Goal: Task Accomplishment & Management: Use online tool/utility

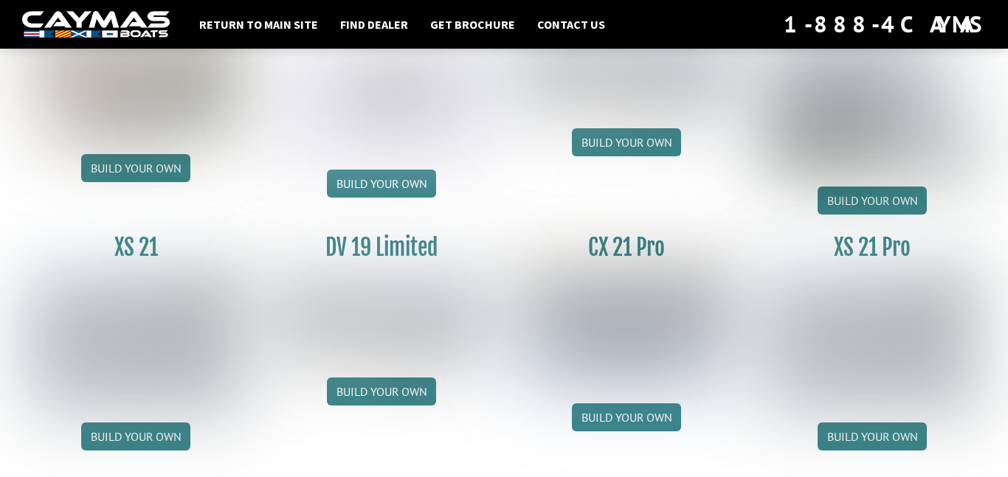
scroll to position [1830, 0]
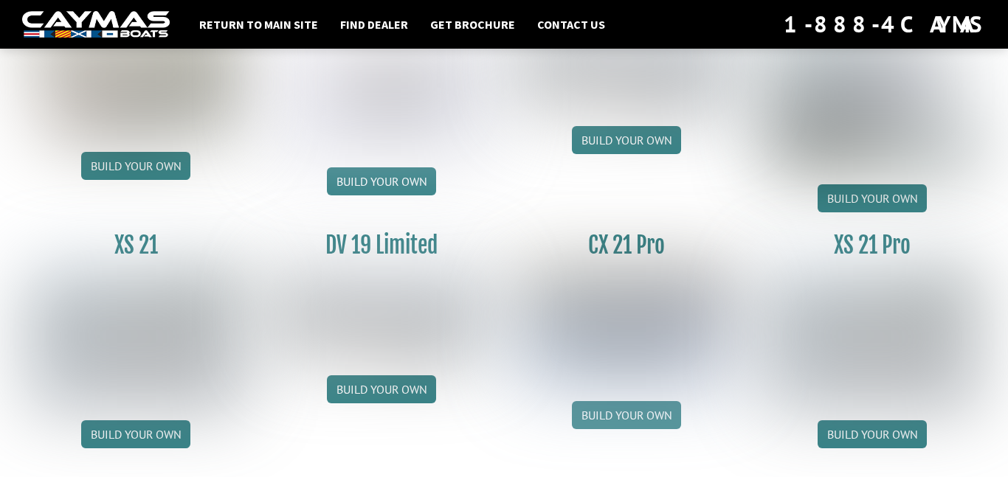
click at [628, 424] on link "Build your own" at bounding box center [626, 415] width 109 height 28
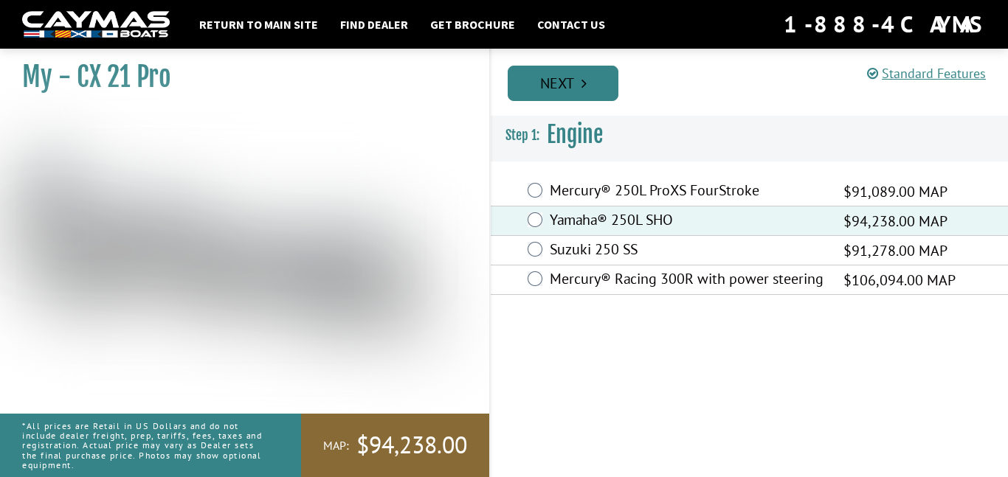
click at [562, 83] on link "Next" at bounding box center [563, 83] width 111 height 35
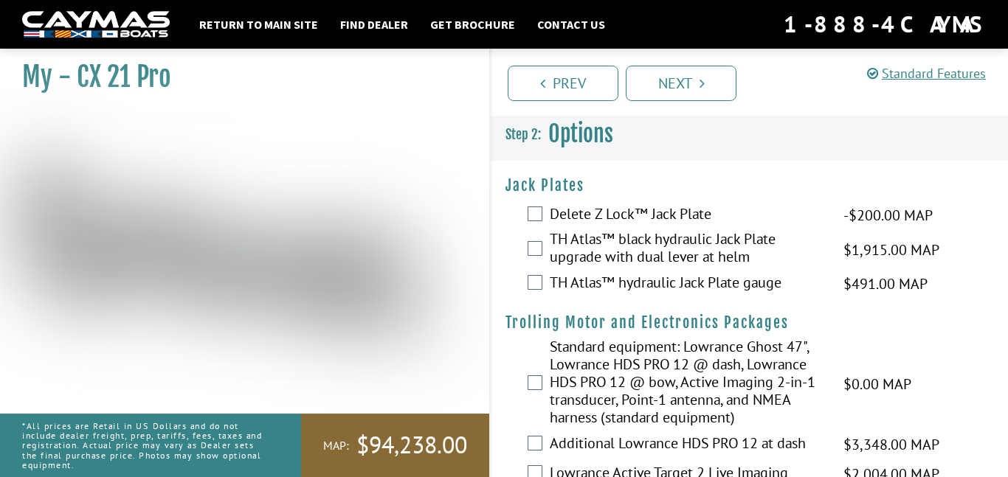
click at [582, 249] on label "TH Atlas™ black hydraulic Jack Plate upgrade with dual lever at helm" at bounding box center [687, 249] width 275 height 39
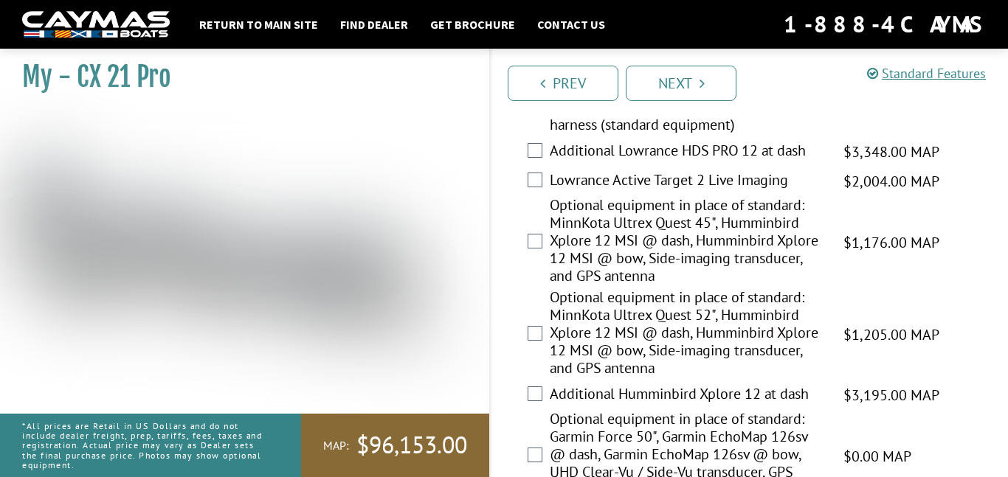
scroll to position [294, 0]
click at [614, 336] on label "Optional equipment in place of standard: MinnKota Ultrex Quest 52", Humminbird …" at bounding box center [687, 333] width 275 height 92
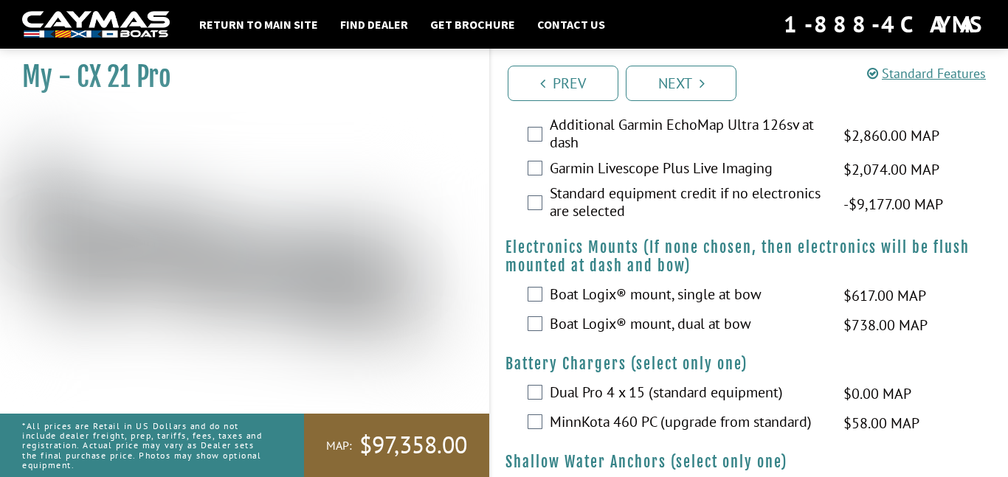
scroll to position [690, 0]
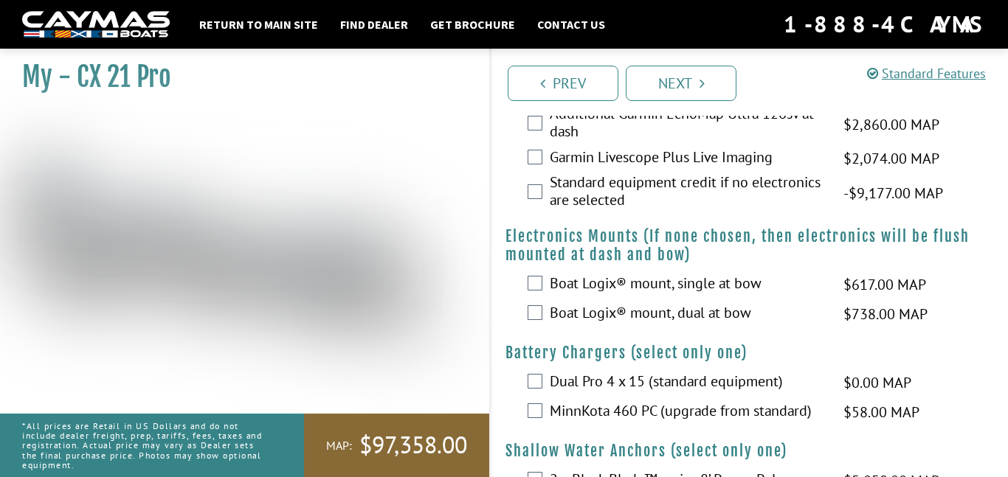
click at [631, 296] on label "Boat Logix® mount, single at bow" at bounding box center [687, 284] width 275 height 21
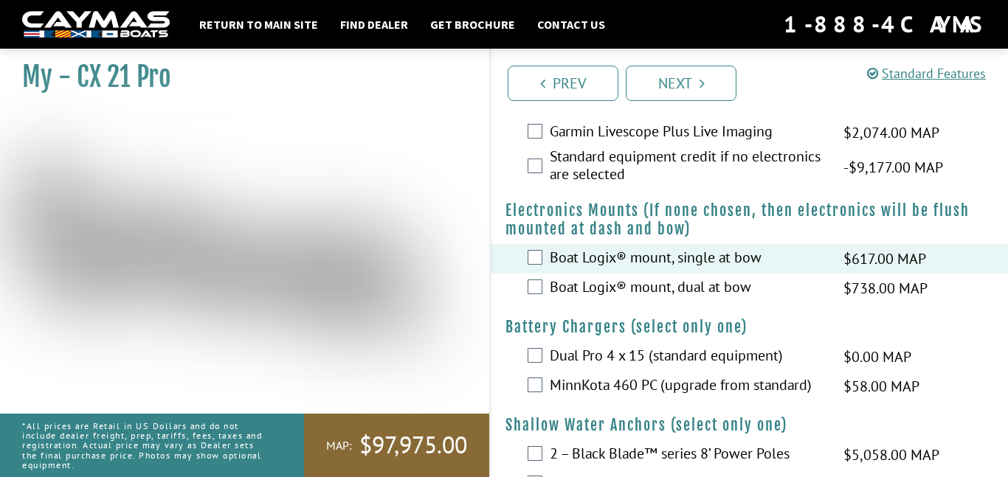
click at [631, 299] on label "Boat Logix® mount, dual at bow" at bounding box center [687, 288] width 275 height 21
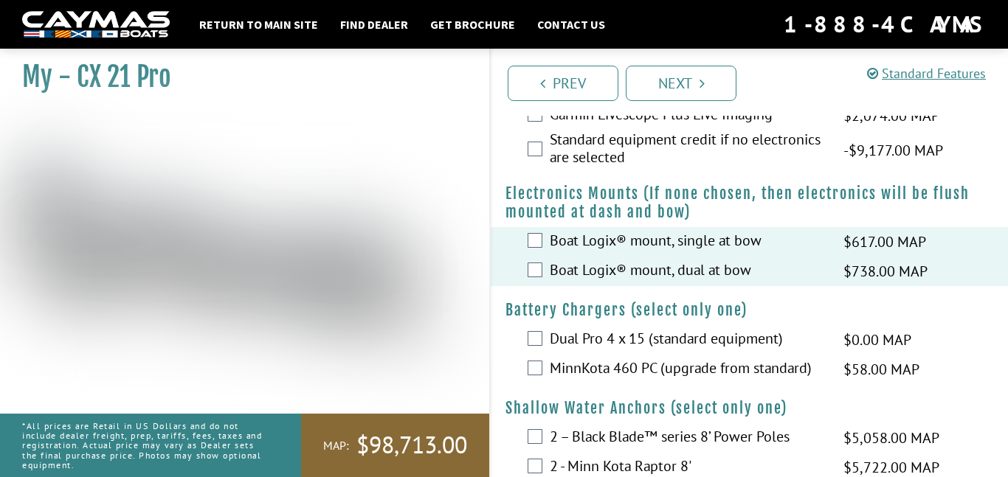
scroll to position [735, 0]
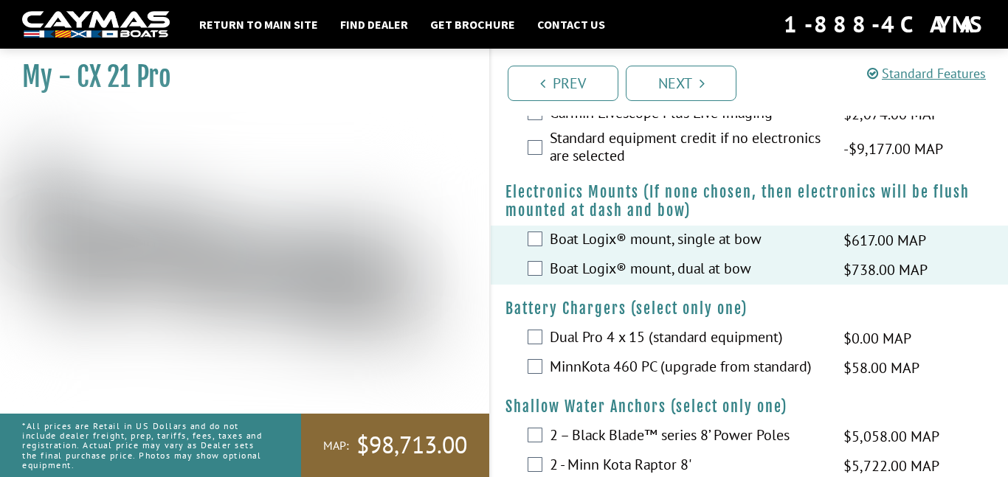
click at [592, 252] on label "Boat Logix® mount, single at bow" at bounding box center [687, 240] width 275 height 21
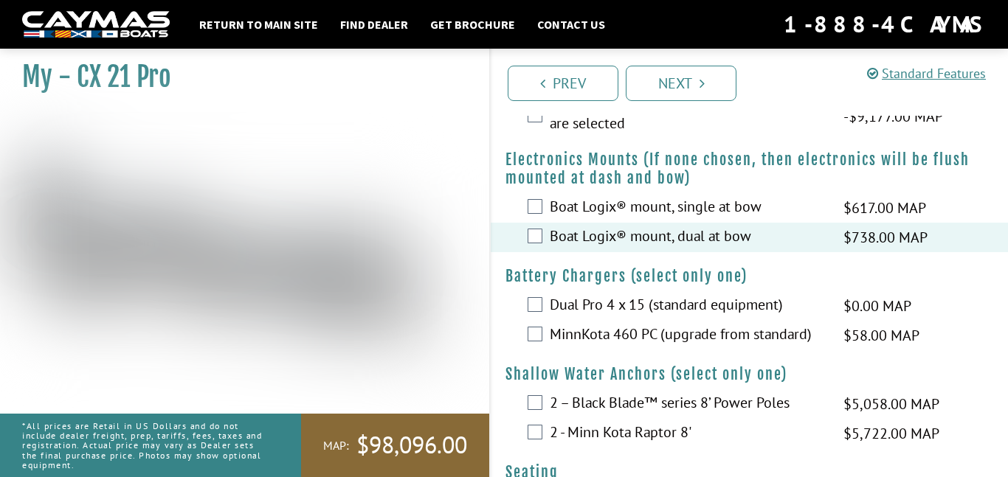
scroll to position [770, 0]
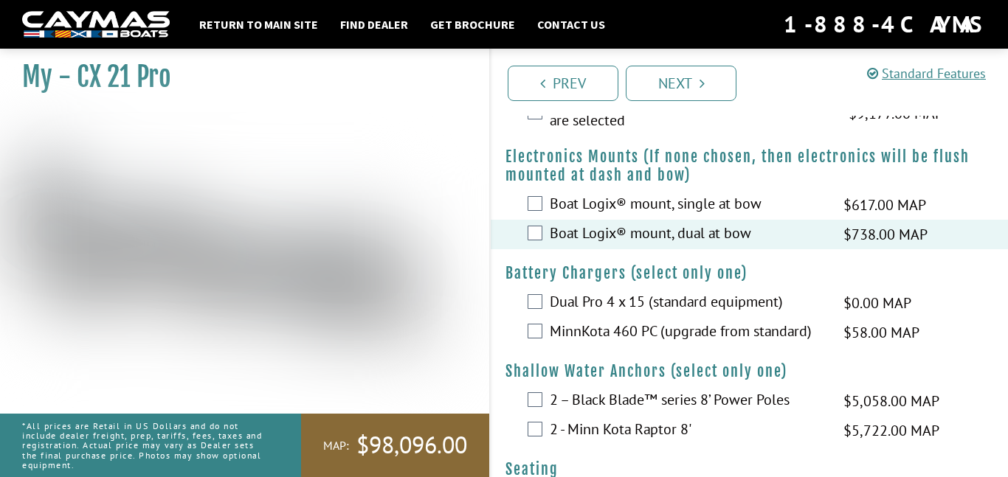
click at [564, 216] on label "Boat Logix® mount, single at bow" at bounding box center [687, 205] width 275 height 21
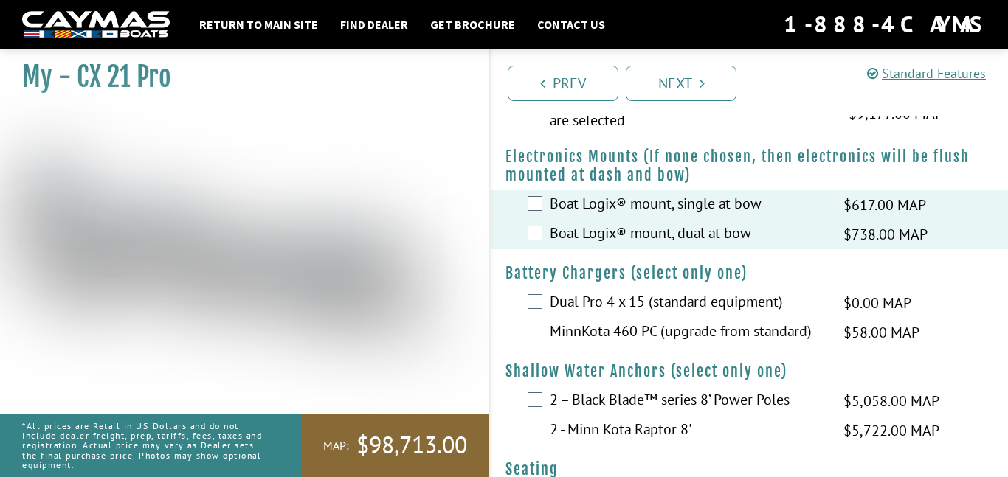
click at [568, 246] on label "Boat Logix® mount, dual at bow" at bounding box center [687, 234] width 275 height 21
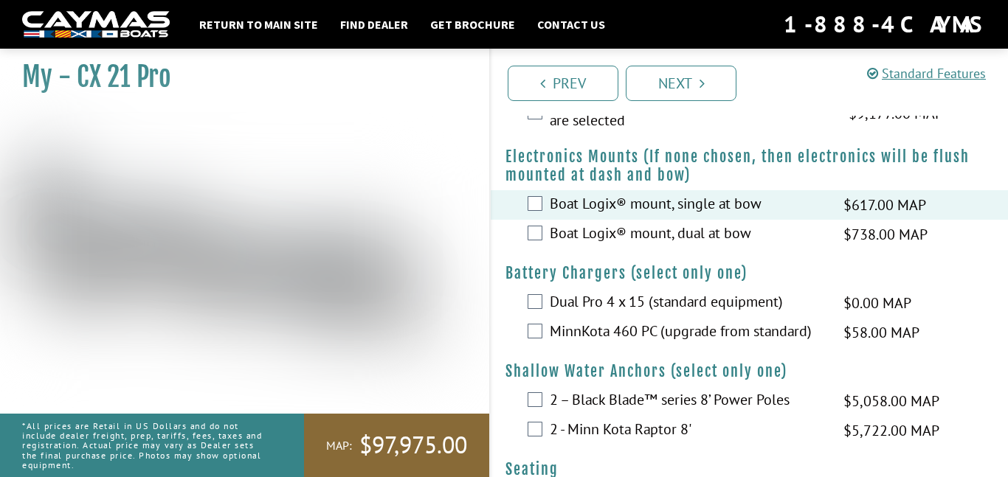
click at [570, 246] on label "Boat Logix® mount, dual at bow" at bounding box center [687, 234] width 275 height 21
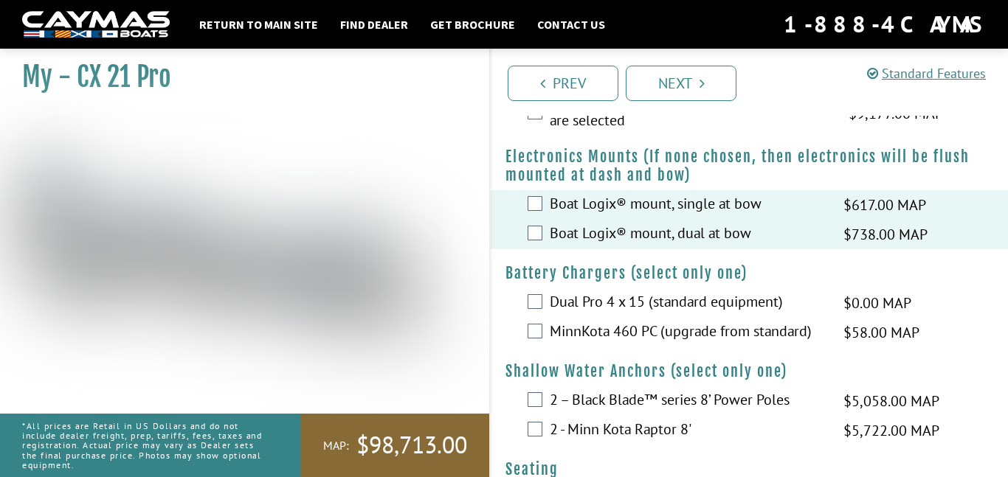
click at [562, 216] on label "Boat Logix® mount, single at bow" at bounding box center [687, 205] width 275 height 21
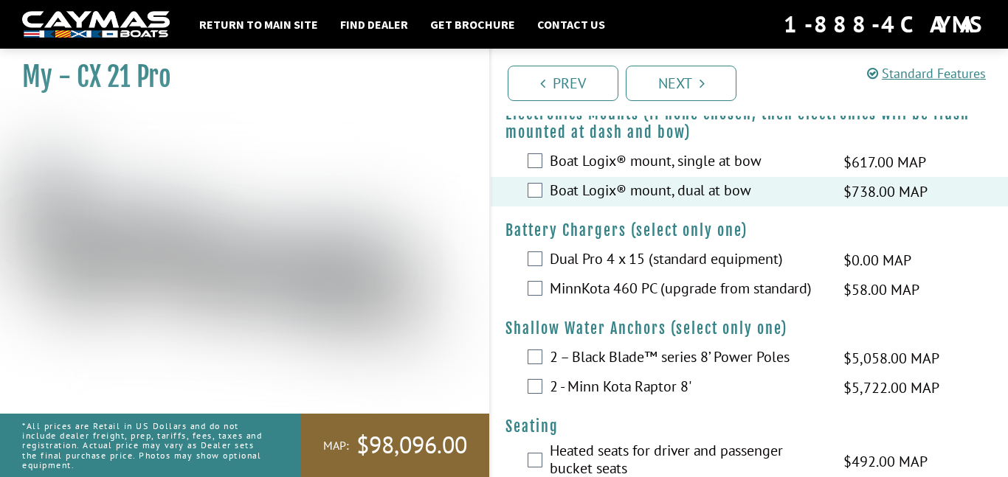
scroll to position [814, 0]
click at [639, 299] on label "MinnKota 460 PC (upgrade from standard)" at bounding box center [687, 288] width 275 height 21
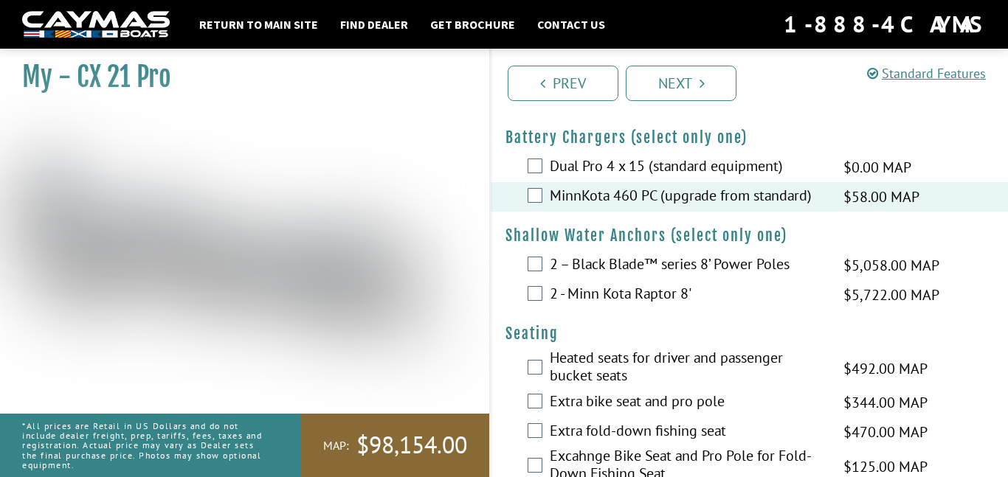
scroll to position [910, 0]
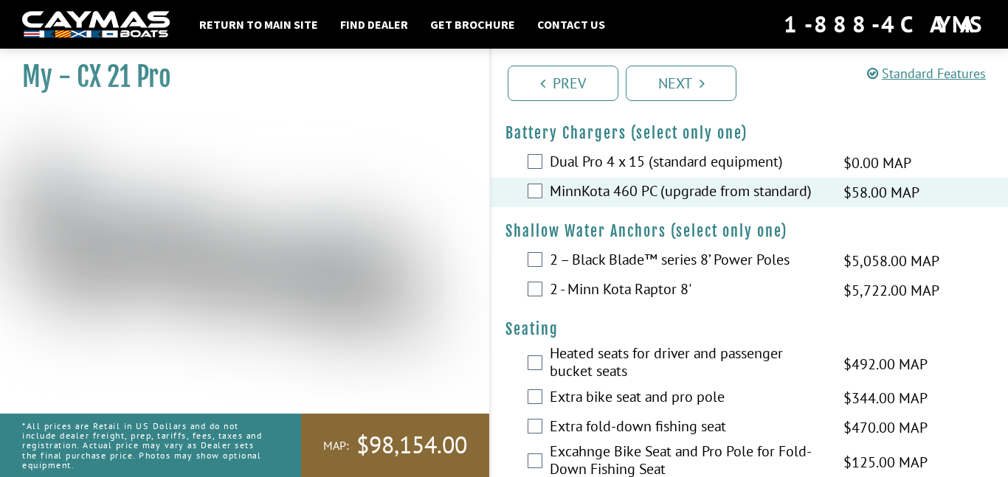
click at [661, 302] on label "2 - Minn Kota Raptor 8'" at bounding box center [687, 290] width 275 height 21
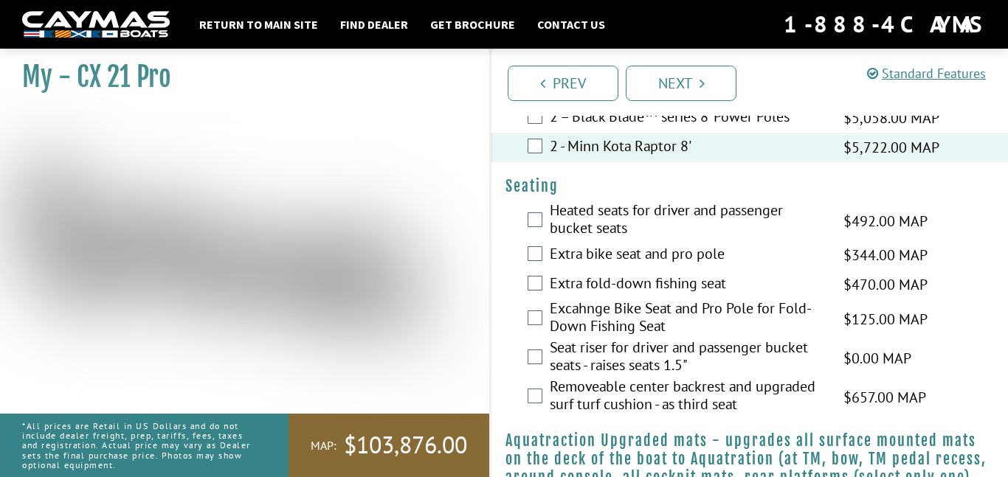
scroll to position [1056, 0]
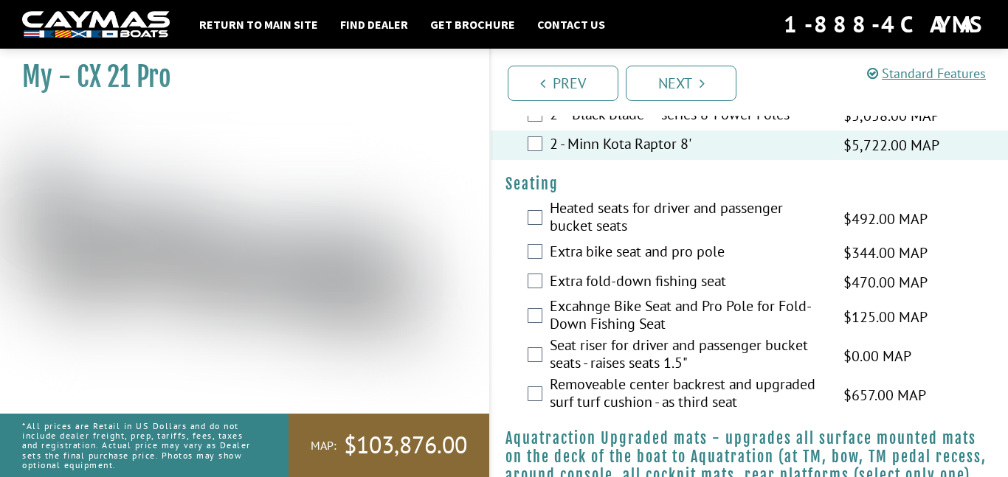
click at [617, 237] on label "Heated seats for driver and passenger bucket seats" at bounding box center [687, 218] width 275 height 39
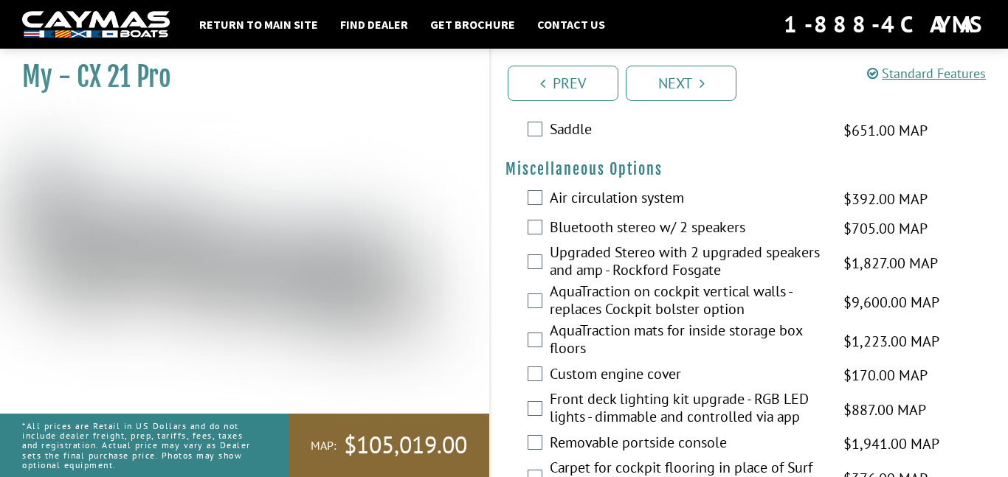
scroll to position [1508, 0]
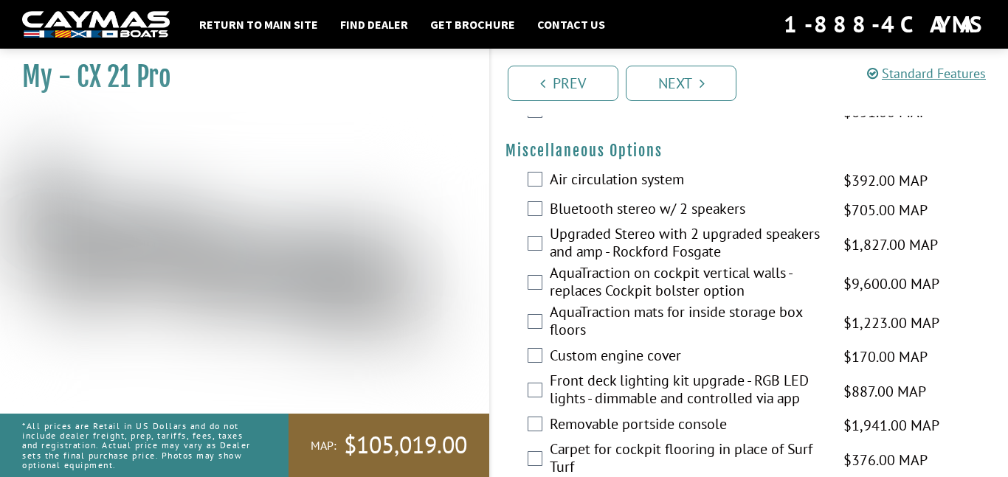
click at [654, 264] on label "Upgraded Stereo with 2 upgraded speakers and amp - Rockford Fosgate" at bounding box center [687, 244] width 275 height 39
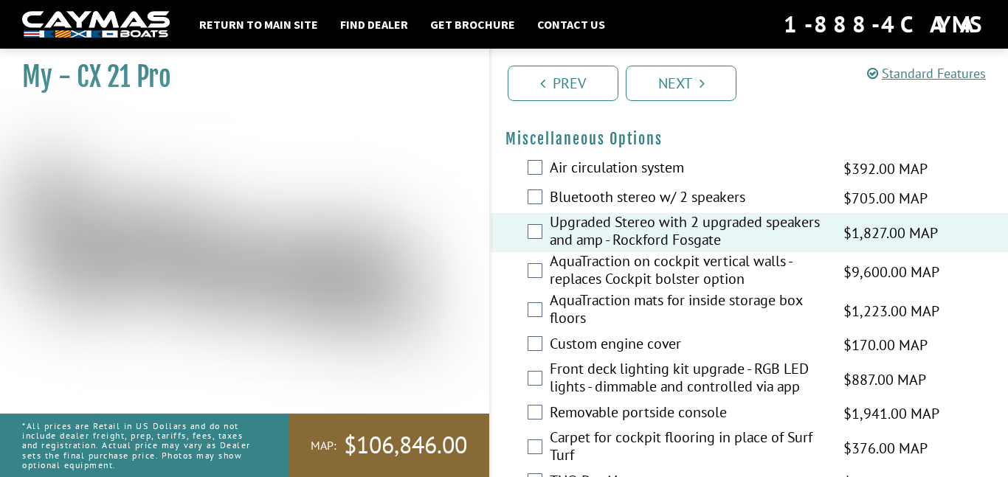
scroll to position [1523, 0]
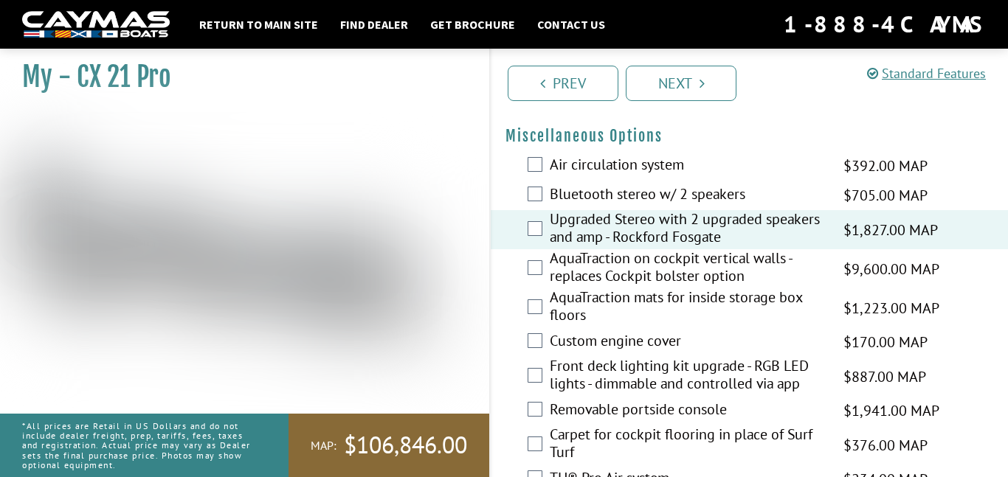
click at [624, 177] on label "Air circulation system" at bounding box center [687, 166] width 275 height 21
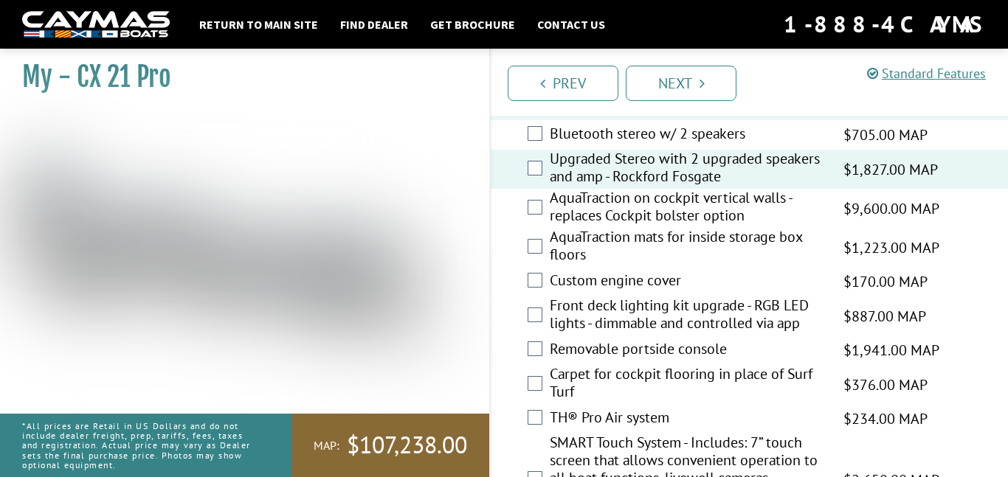
scroll to position [1593, 0]
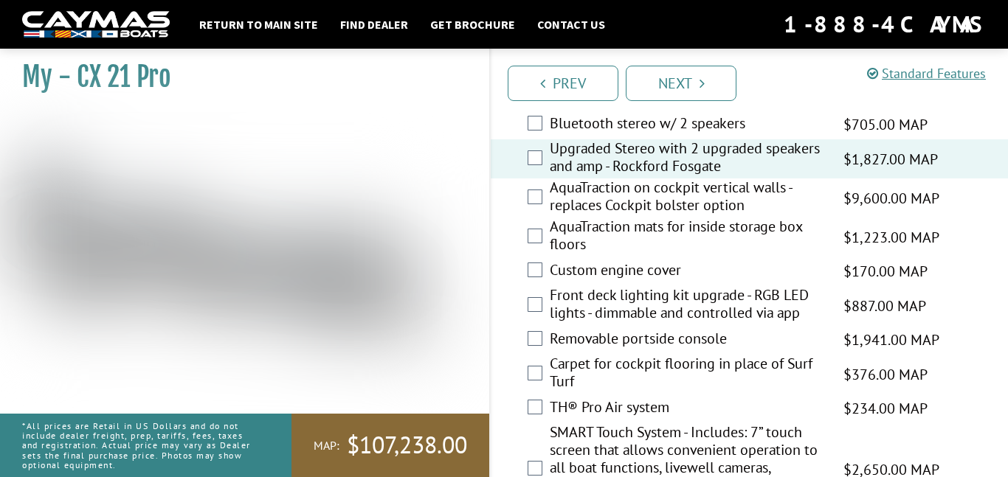
click at [628, 283] on label "Custom engine cover" at bounding box center [687, 271] width 275 height 21
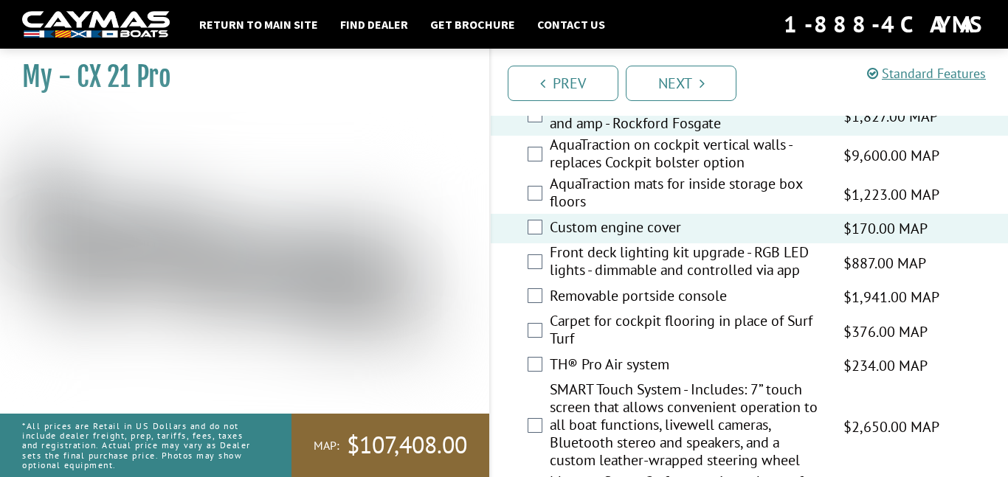
scroll to position [1640, 0]
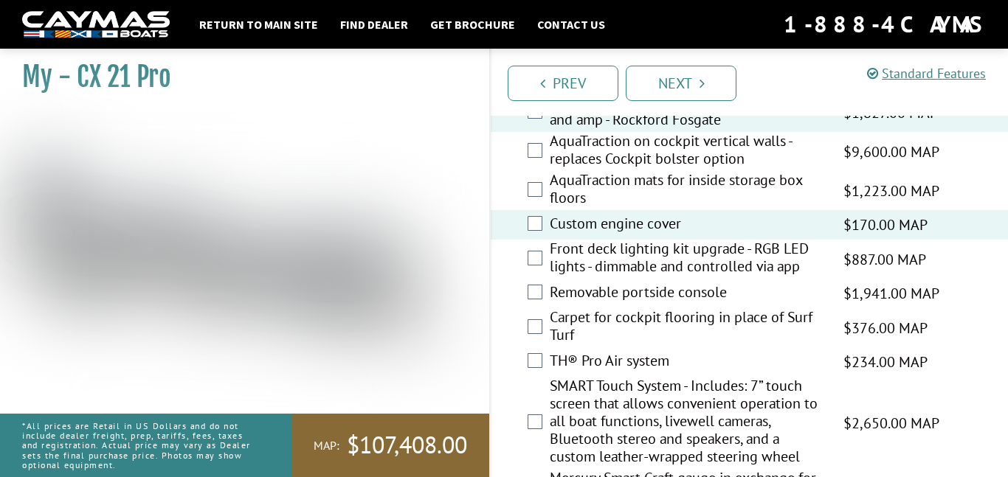
click at [628, 279] on label "Front deck lighting kit upgrade - RGB LED lights - dimmable and controlled via …" at bounding box center [687, 259] width 275 height 39
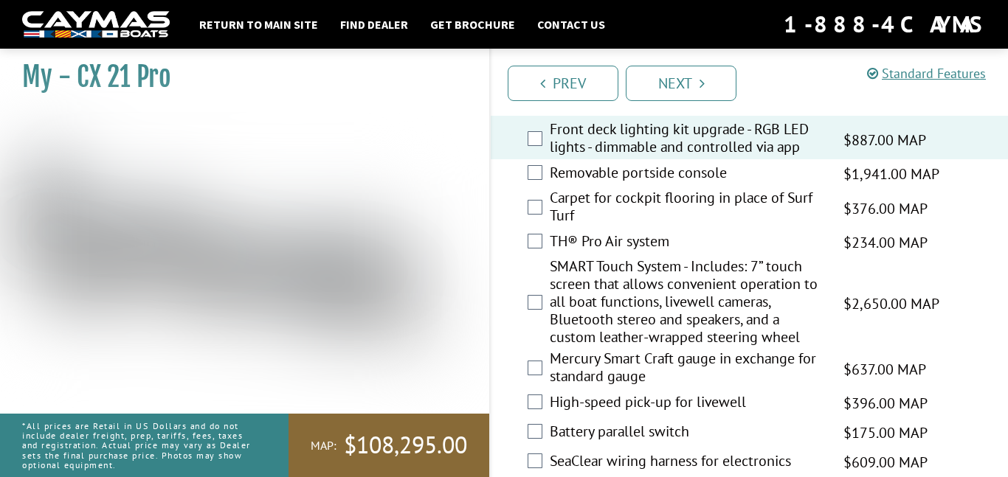
scroll to position [1765, 0]
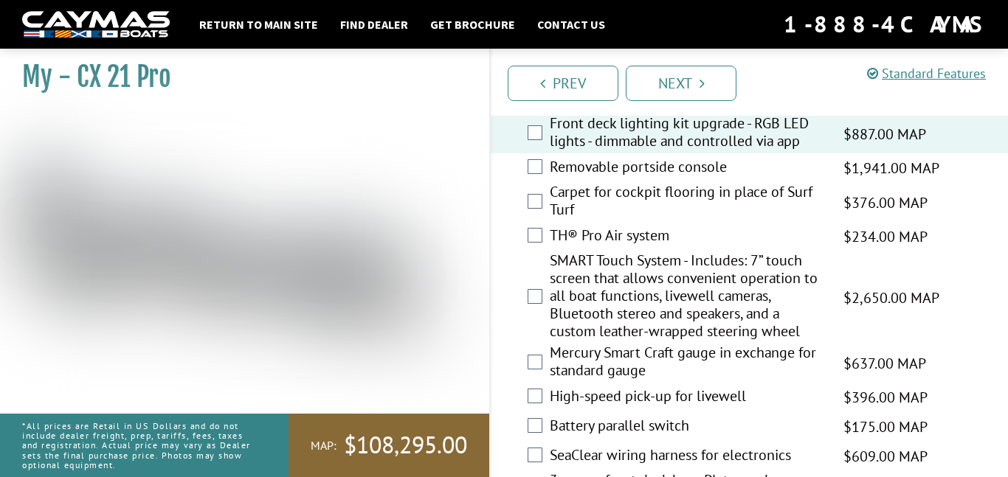
click at [660, 222] on label "Carpet for cockpit flooring in place of Surf Turf" at bounding box center [687, 202] width 275 height 39
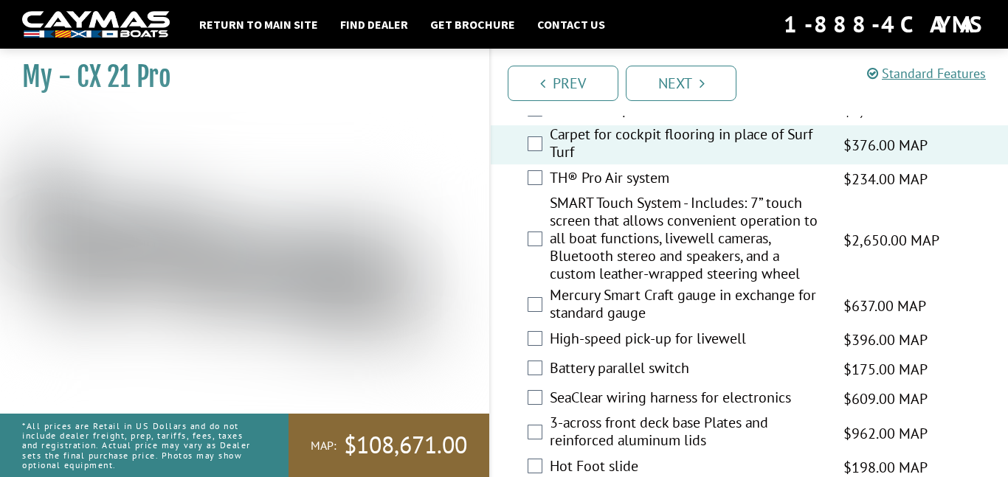
scroll to position [1828, 0]
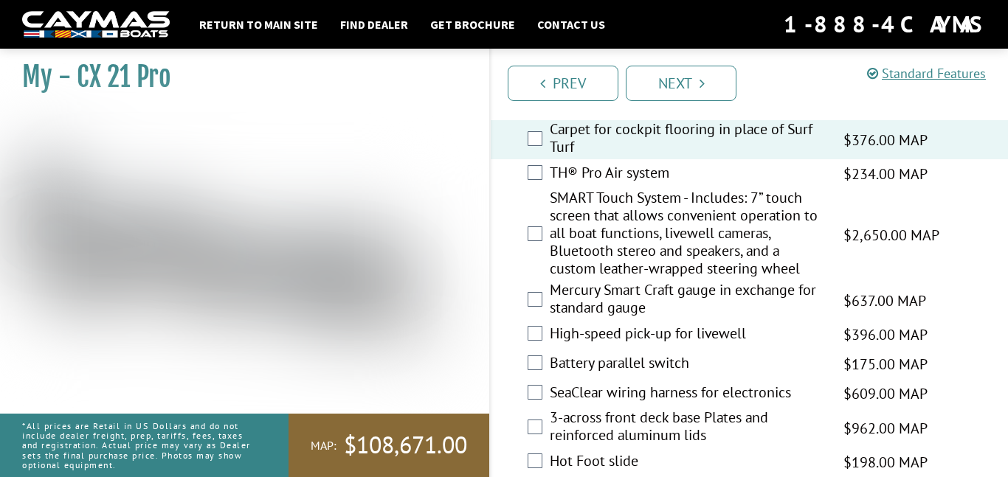
click at [693, 281] on label "SMART Touch System - Includes: 7” touch screen that allows convenient operation…" at bounding box center [687, 235] width 275 height 92
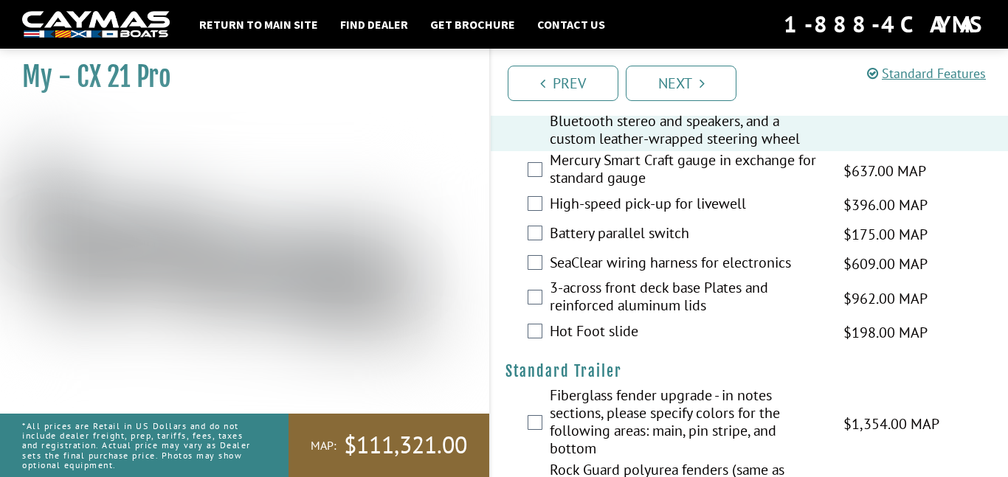
scroll to position [1961, 0]
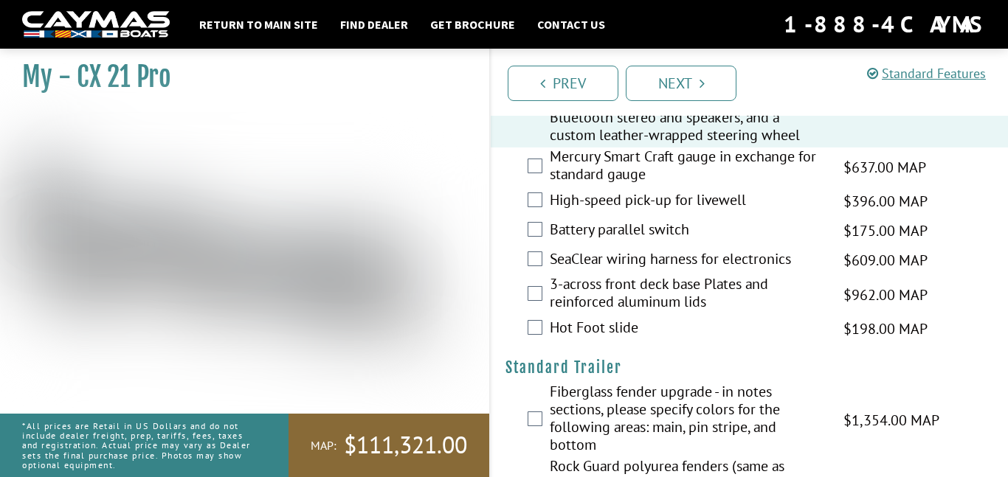
click at [626, 336] on label "Hot Foot slide" at bounding box center [687, 329] width 275 height 21
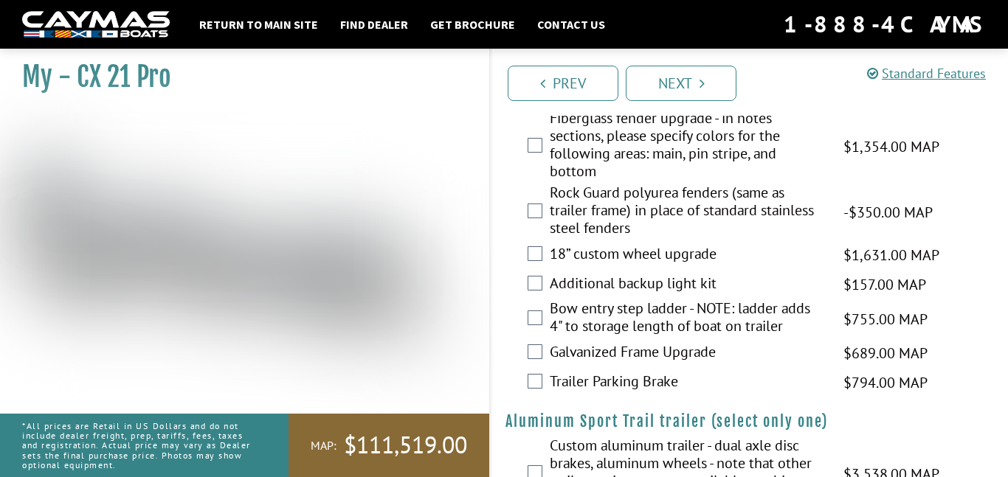
scroll to position [2236, 0]
click at [634, 393] on label "Trailer Parking Brake" at bounding box center [687, 382] width 275 height 21
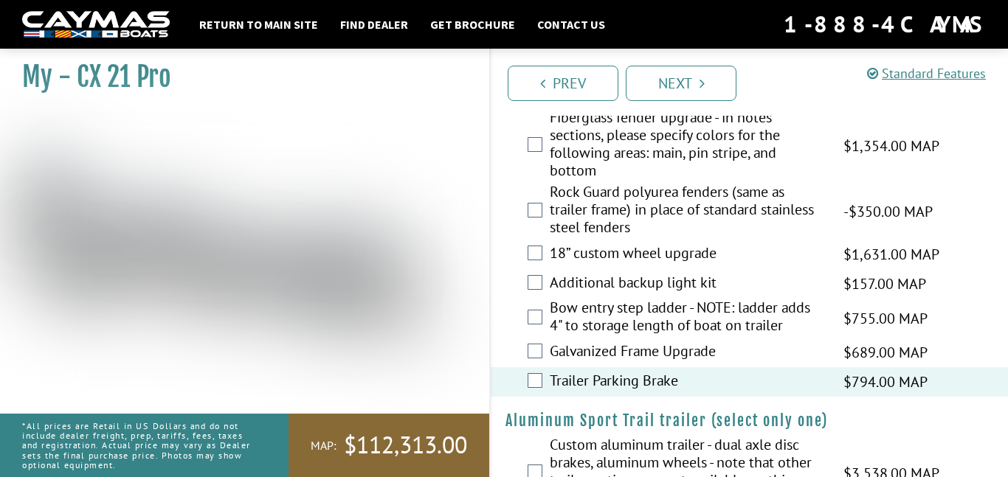
click at [632, 338] on label "Bow entry step ladder - NOTE: ladder adds 4" to storage length of boat on trail…" at bounding box center [687, 318] width 275 height 39
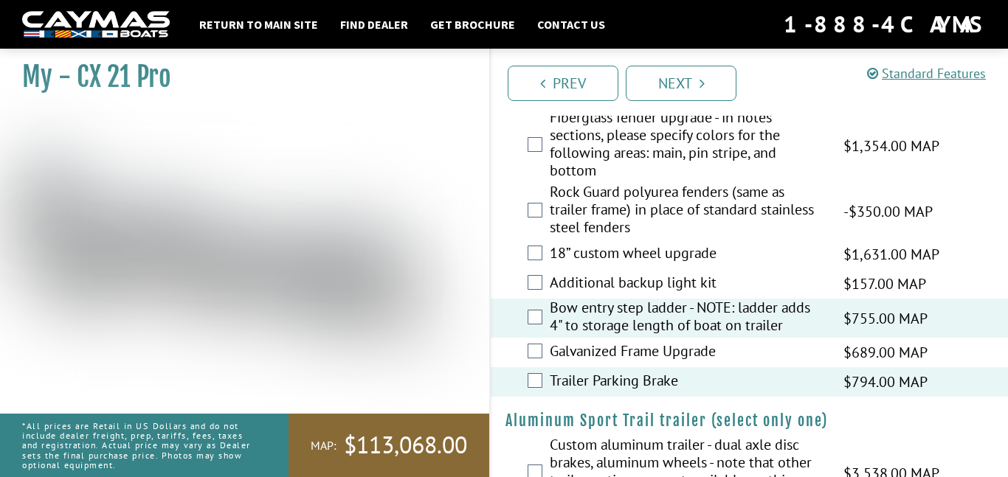
click at [637, 364] on label "Galvanized Frame Upgrade" at bounding box center [687, 352] width 275 height 21
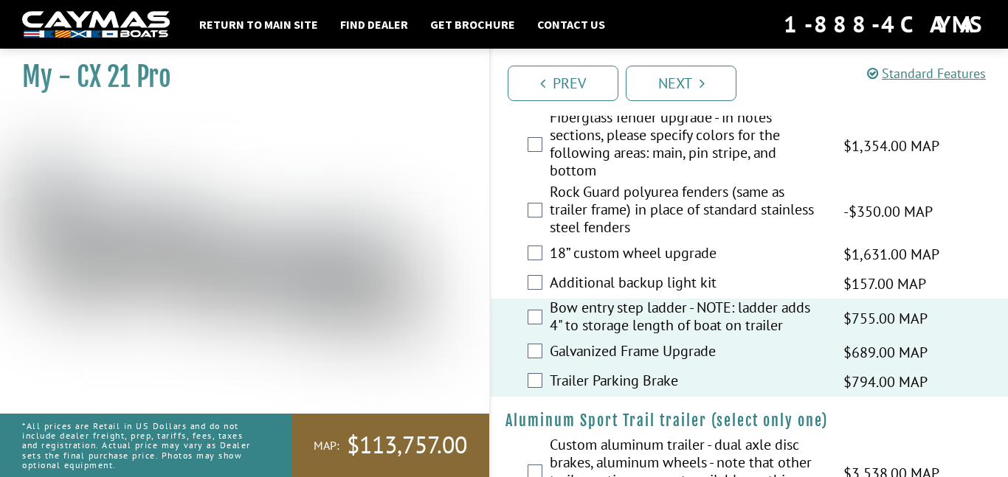
click at [659, 295] on label "Additional backup light kit" at bounding box center [687, 284] width 275 height 21
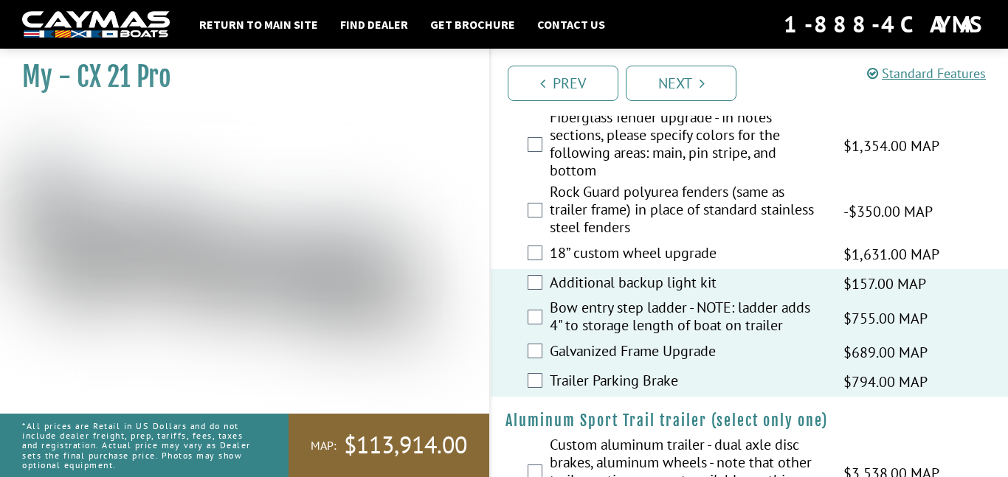
click at [651, 266] on label "18” custom wheel upgrade" at bounding box center [687, 254] width 275 height 21
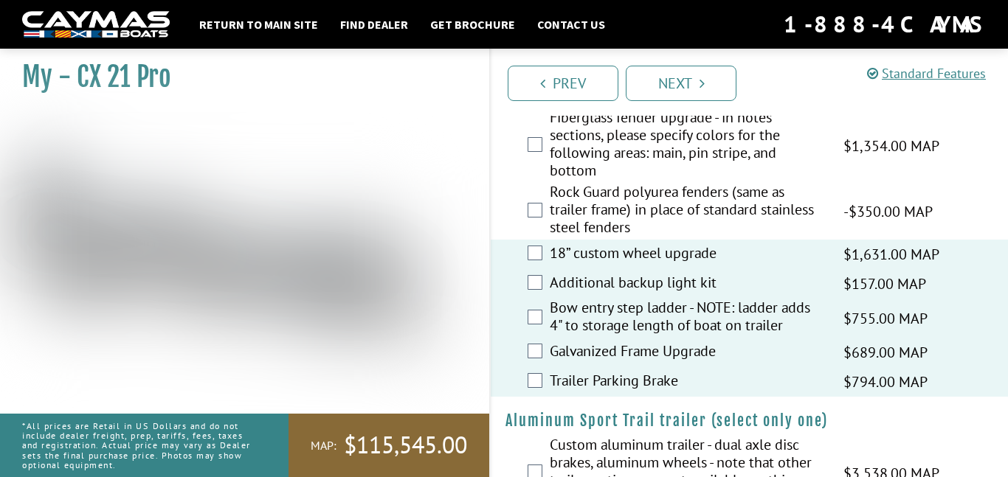
click at [643, 266] on label "18” custom wheel upgrade" at bounding box center [687, 254] width 275 height 21
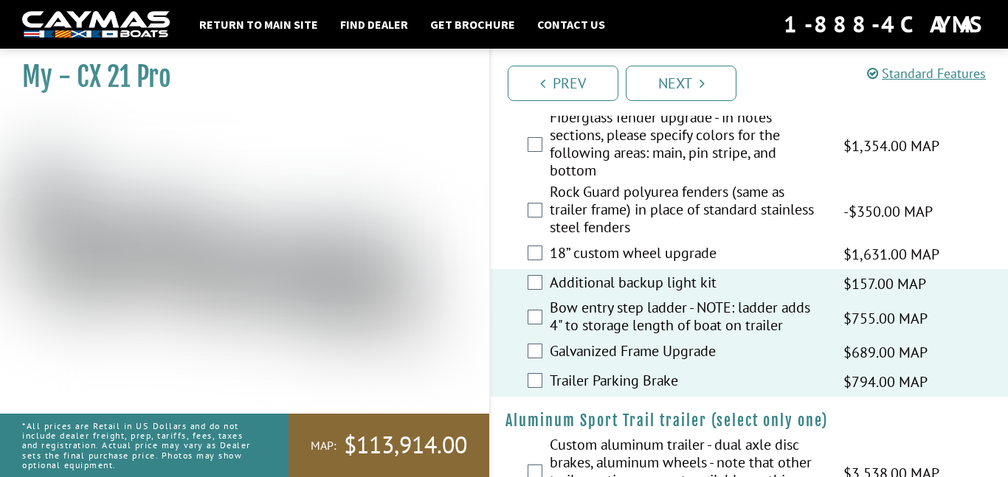
click at [643, 266] on label "18” custom wheel upgrade" at bounding box center [687, 254] width 275 height 21
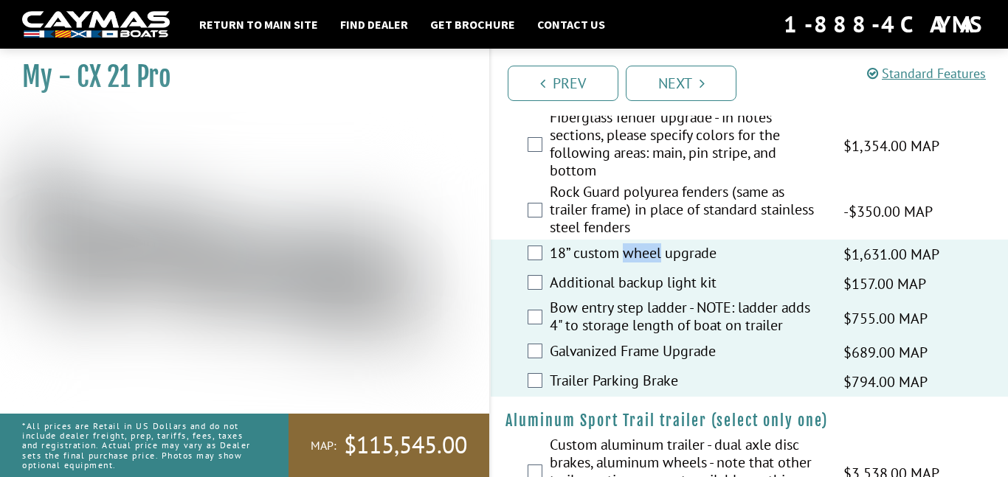
scroll to position [2315, 0]
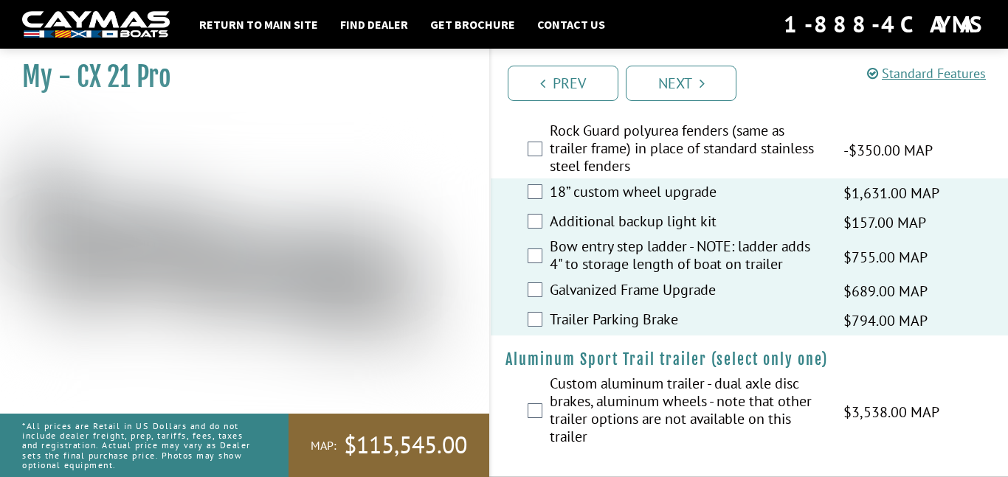
click at [567, 434] on label "Custom aluminum trailer - dual axle disc brakes, aluminum wheels - note that ot…" at bounding box center [687, 412] width 275 height 75
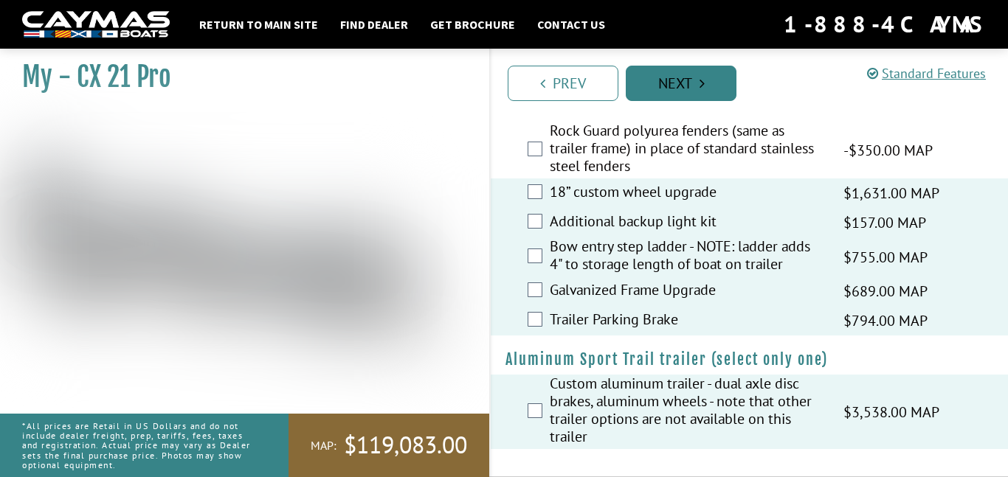
click at [725, 83] on link "Next" at bounding box center [681, 83] width 111 height 35
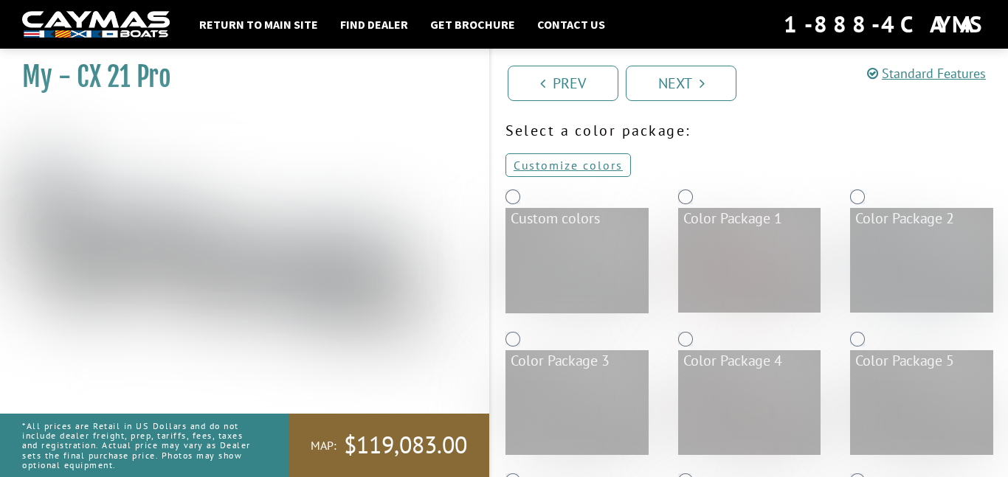
scroll to position [57, 0]
click at [594, 157] on link "Customize colors" at bounding box center [567, 165] width 125 height 24
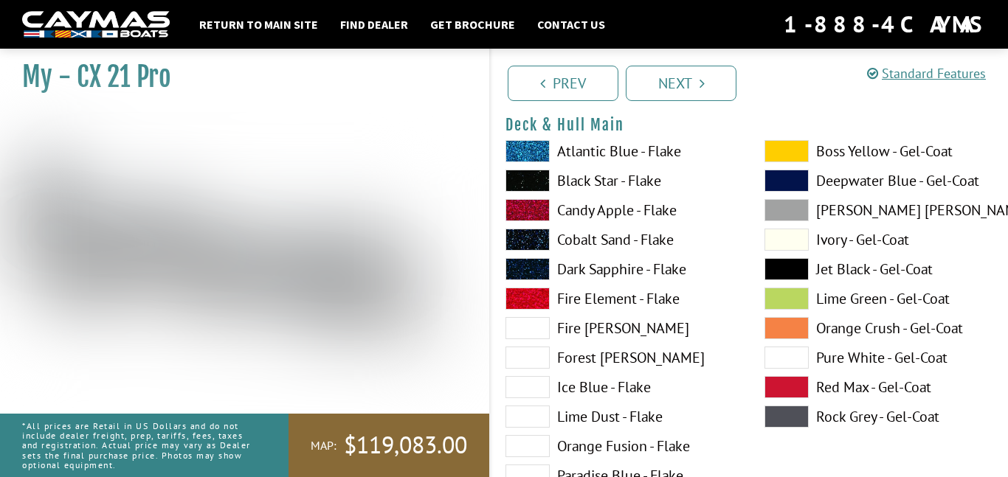
scroll to position [130, 0]
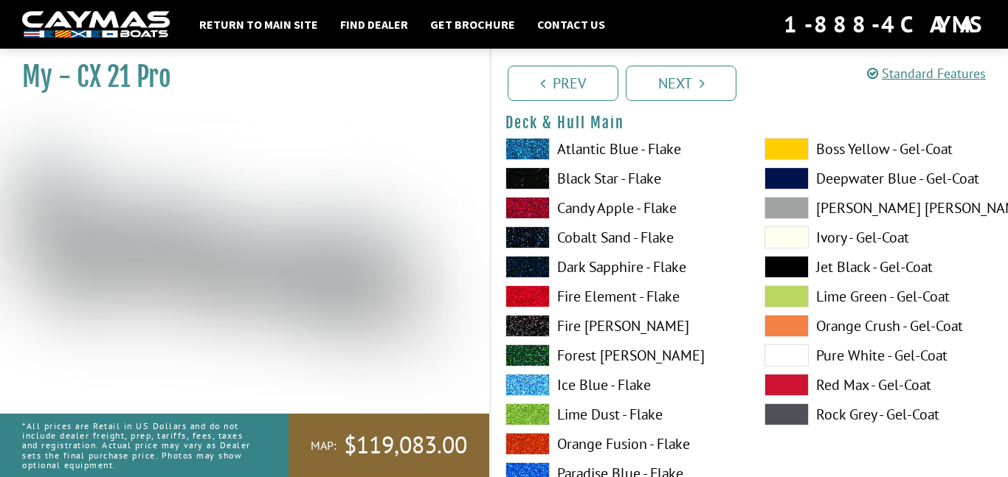
click at [527, 353] on span at bounding box center [527, 355] width 44 height 22
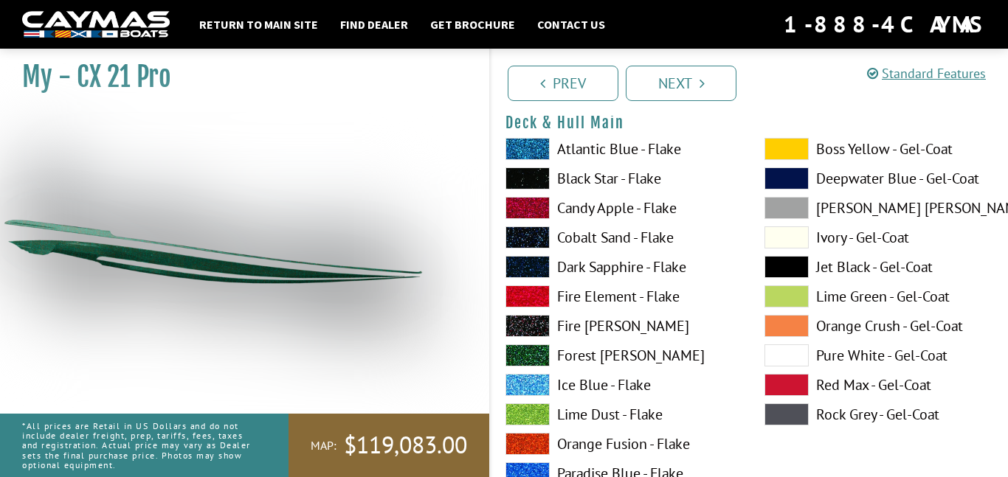
click at [527, 353] on span at bounding box center [527, 355] width 44 height 22
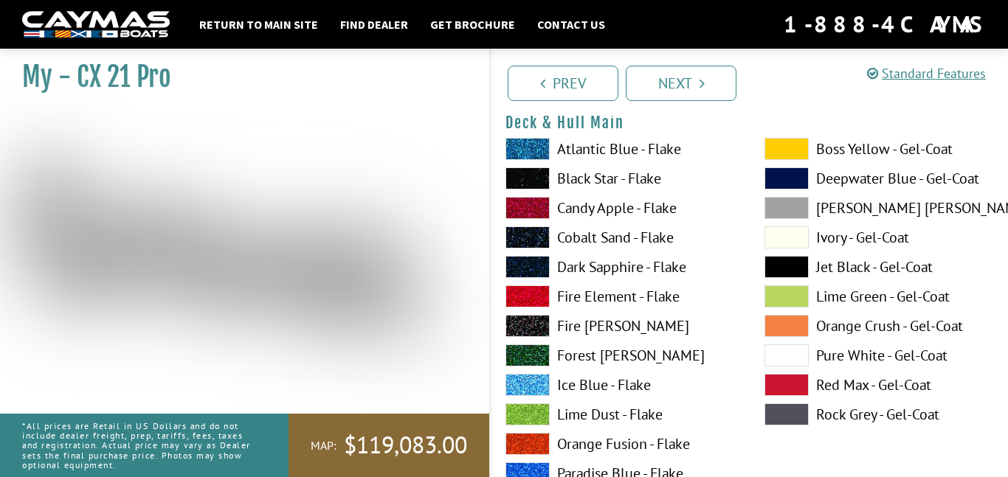
click at [527, 328] on span at bounding box center [527, 326] width 44 height 22
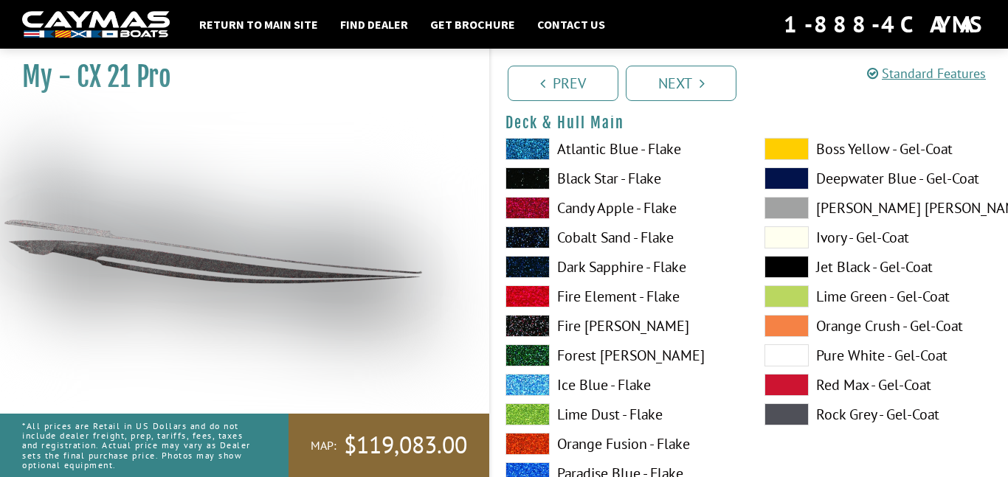
click at [533, 199] on span at bounding box center [527, 208] width 44 height 22
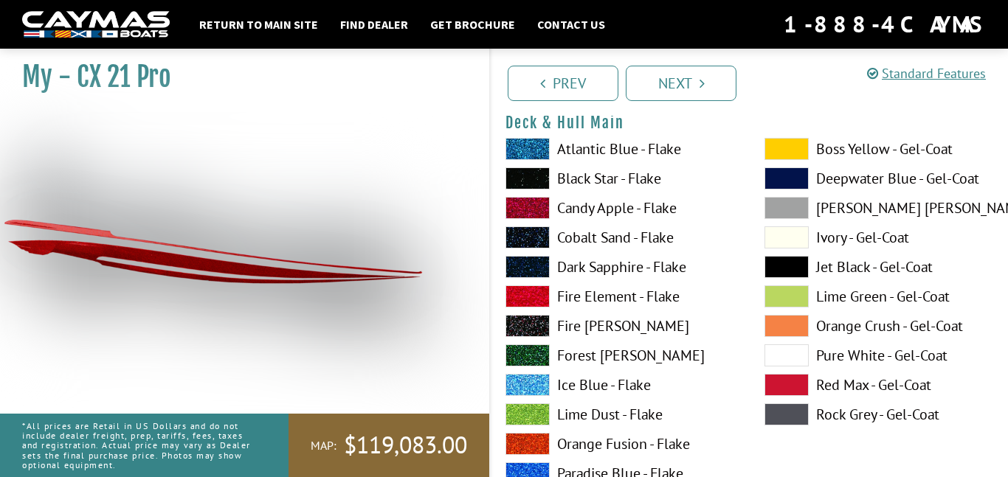
click at [533, 199] on span at bounding box center [527, 208] width 44 height 22
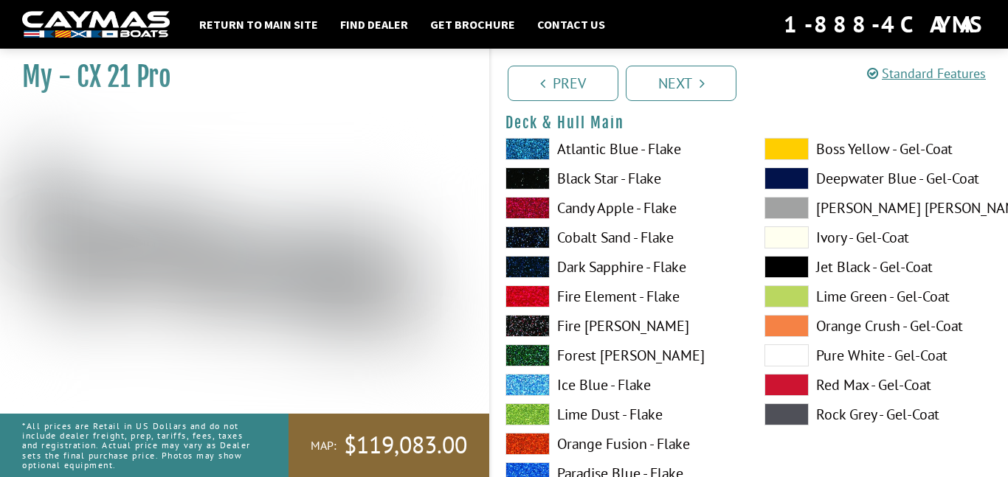
click at [533, 199] on span at bounding box center [527, 208] width 44 height 22
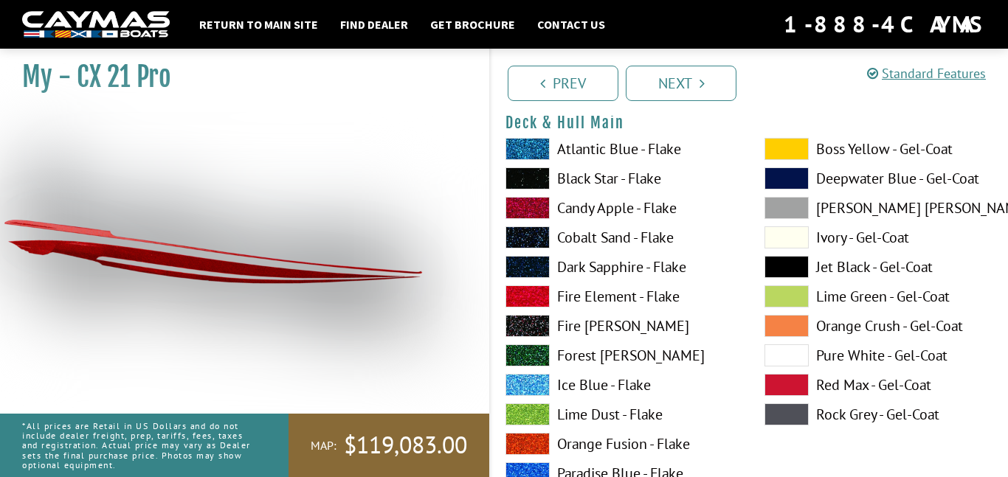
click at [517, 308] on div "Atlantic Blue - Flake Black Star - Flake Candy Apple - Flake Cobalt Sand - Flak…" at bounding box center [620, 418] width 259 height 561
click at [517, 302] on span at bounding box center [527, 296] width 44 height 22
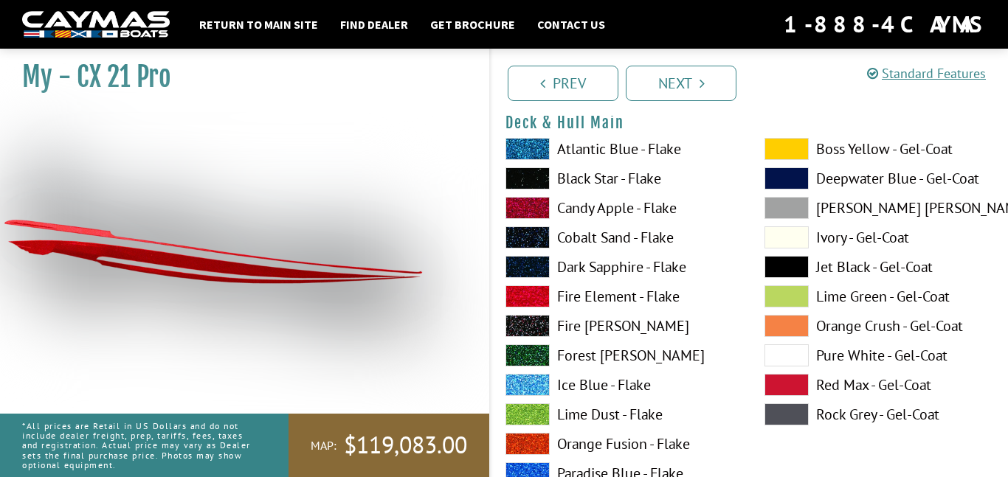
click at [525, 329] on span at bounding box center [527, 326] width 44 height 22
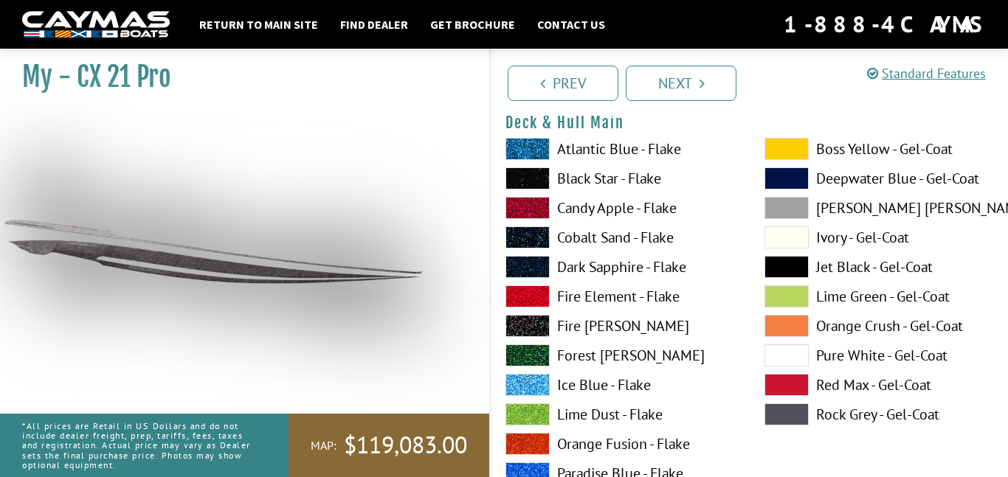
click at [529, 213] on span at bounding box center [527, 208] width 44 height 22
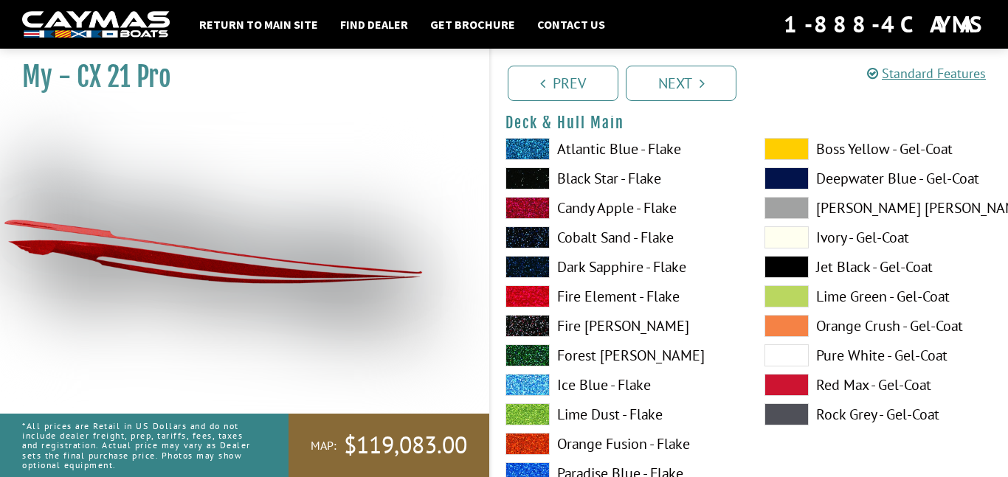
click at [537, 358] on span at bounding box center [527, 355] width 44 height 22
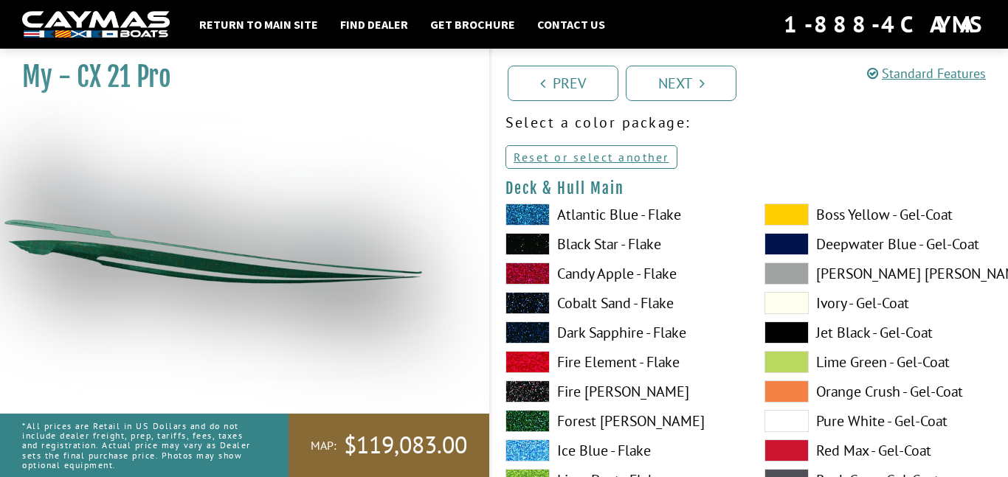
scroll to position [63, 0]
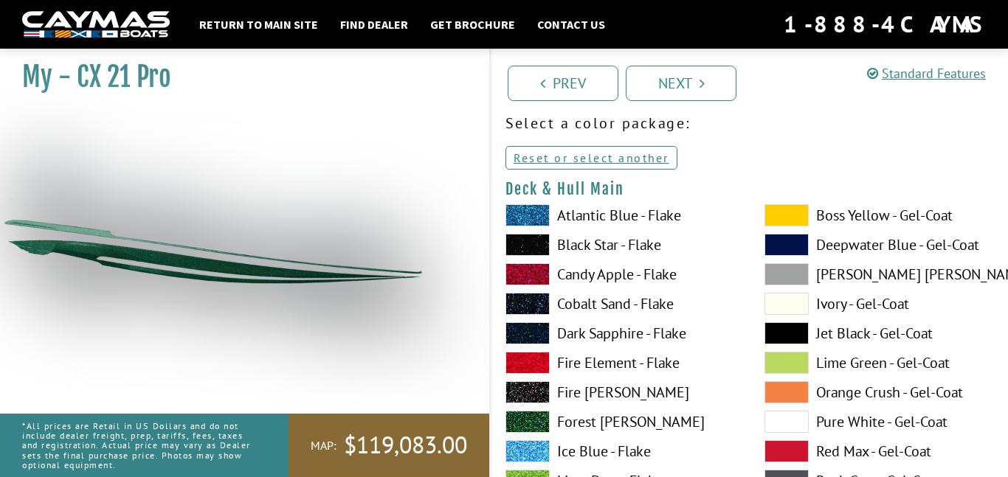
click at [797, 374] on div "Boss Yellow - Gel-Coat Deepwater Blue - Gel-Coat Dove Gray - Gel-Coat Ivory - G…" at bounding box center [878, 484] width 259 height 561
click at [789, 360] on span at bounding box center [786, 363] width 44 height 22
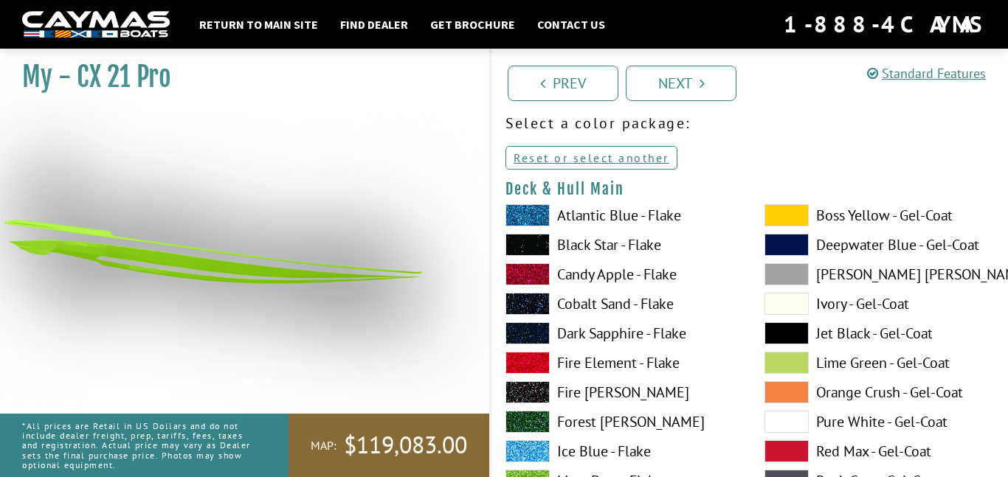
click at [793, 298] on span at bounding box center [786, 304] width 44 height 22
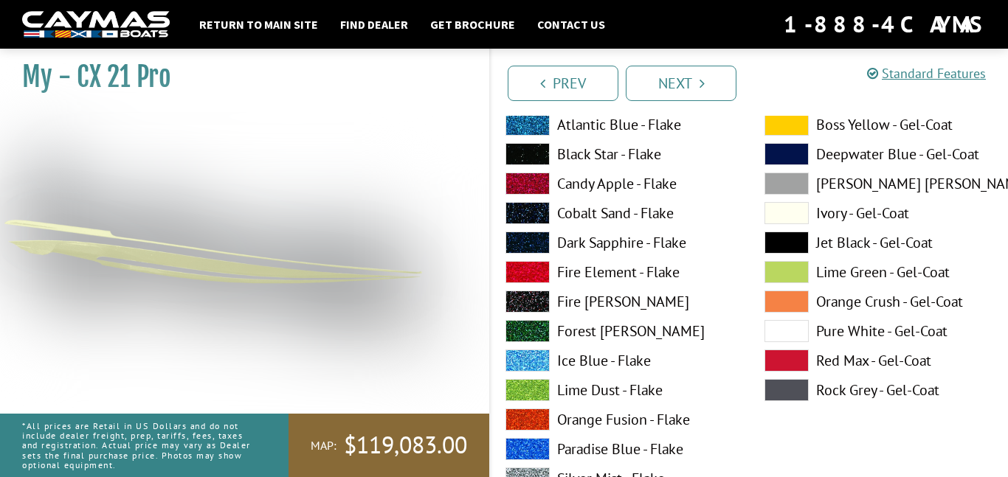
scroll to position [162, 0]
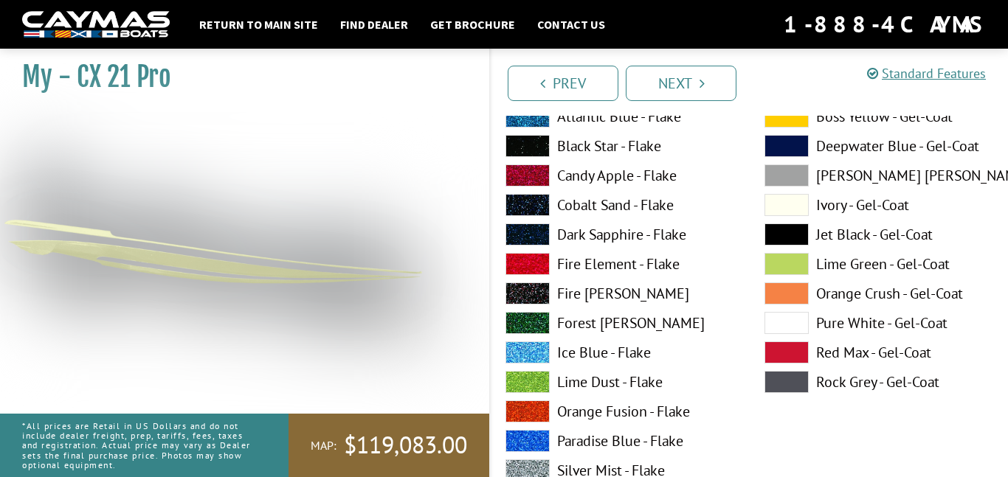
click at [797, 321] on span at bounding box center [786, 323] width 44 height 22
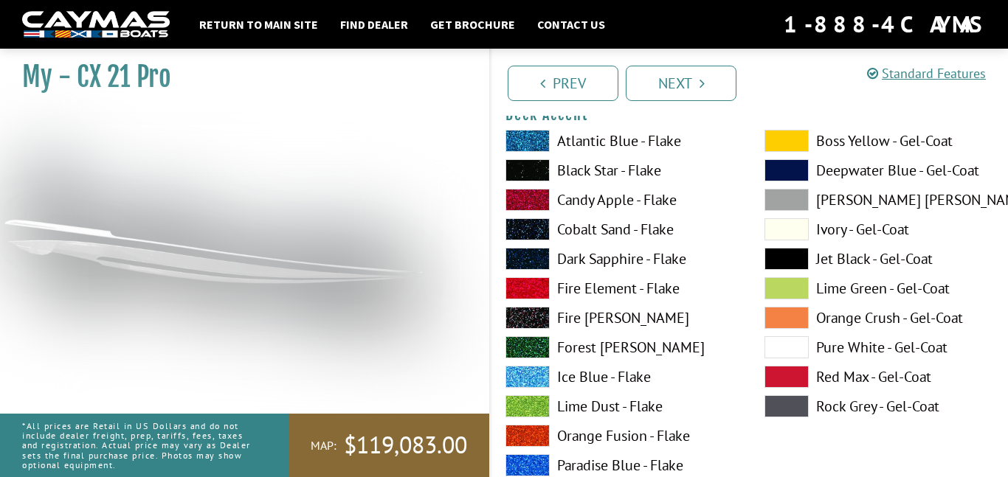
scroll to position [753, 0]
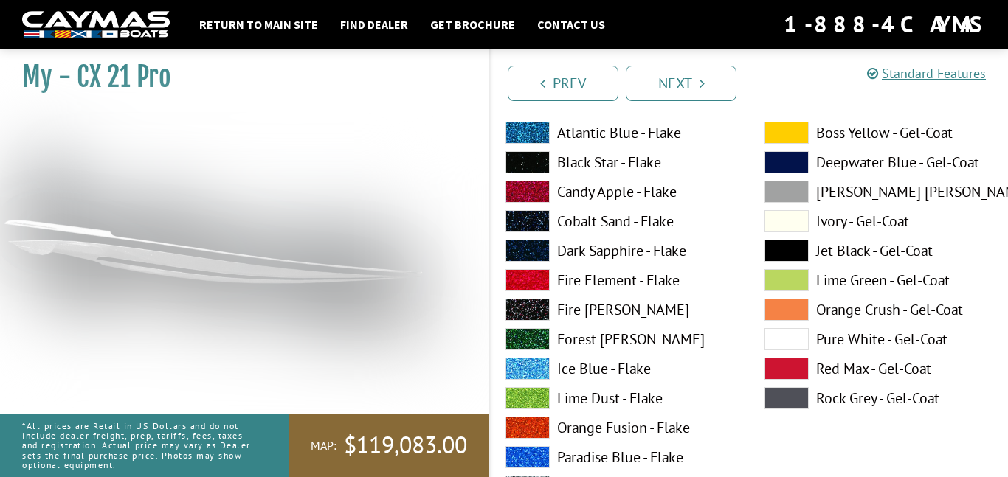
click at [794, 333] on span at bounding box center [786, 339] width 44 height 22
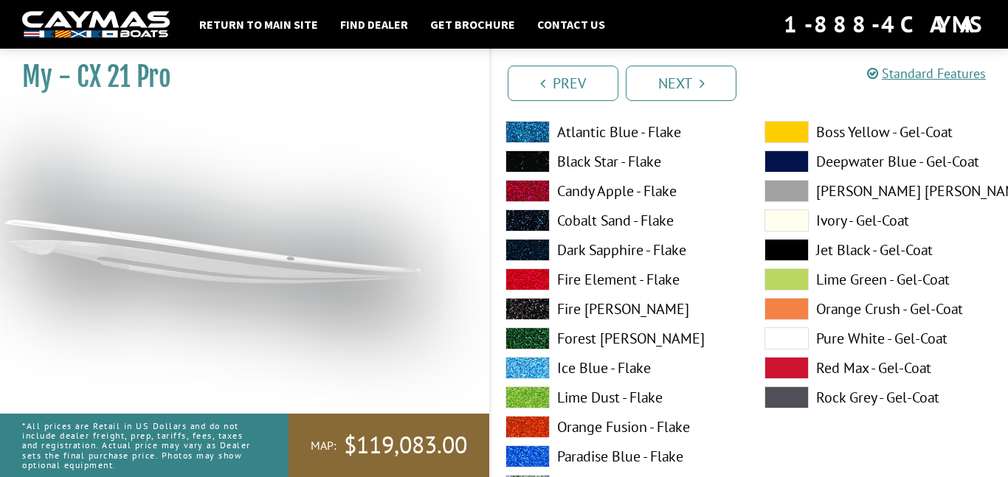
scroll to position [1367, 0]
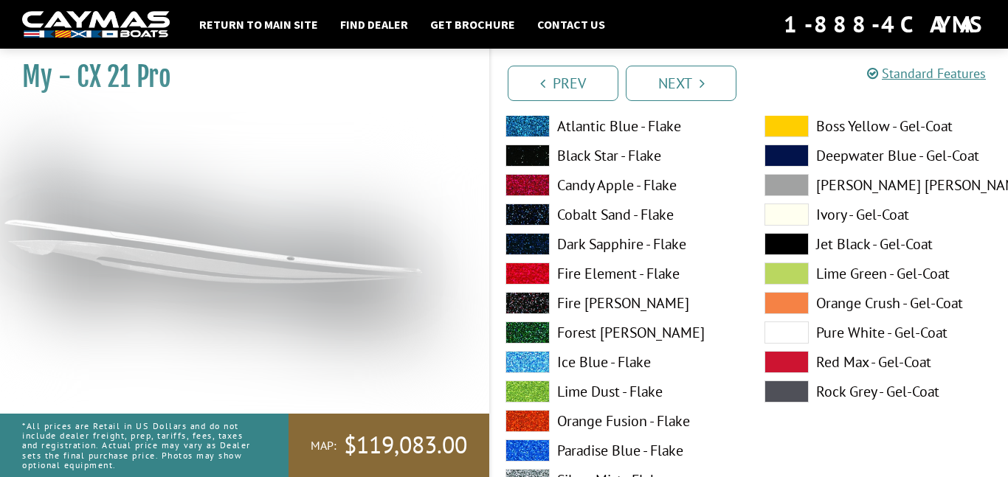
click at [787, 337] on span at bounding box center [786, 333] width 44 height 22
click at [783, 302] on span at bounding box center [786, 303] width 44 height 22
click at [783, 330] on span at bounding box center [786, 333] width 44 height 22
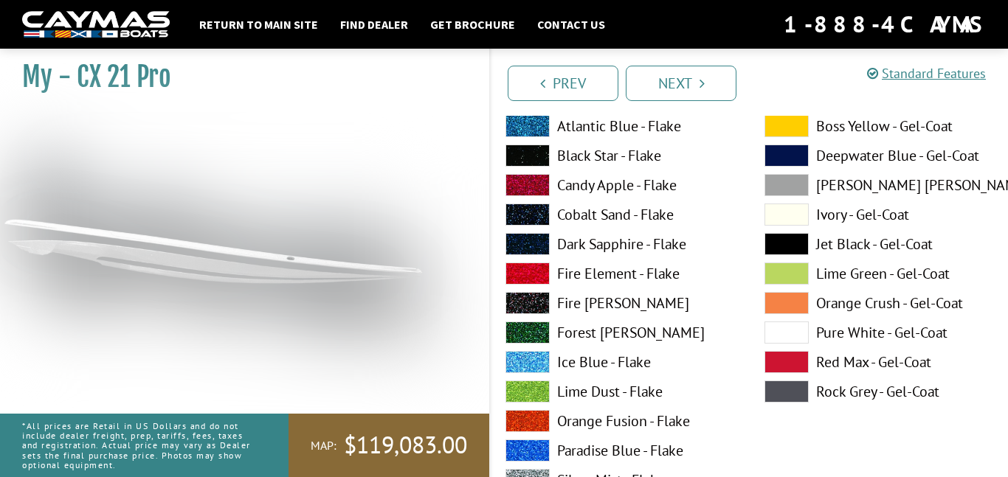
click at [789, 235] on span at bounding box center [786, 244] width 44 height 22
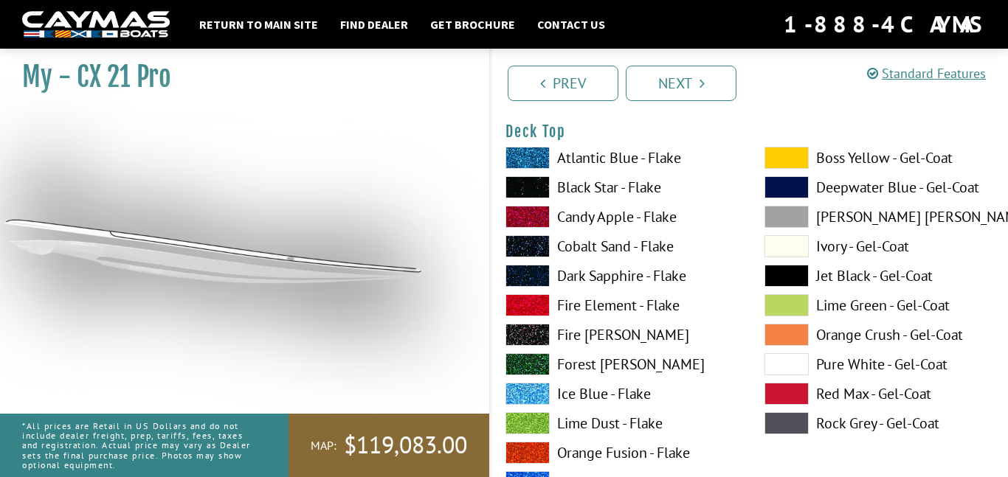
scroll to position [1964, 0]
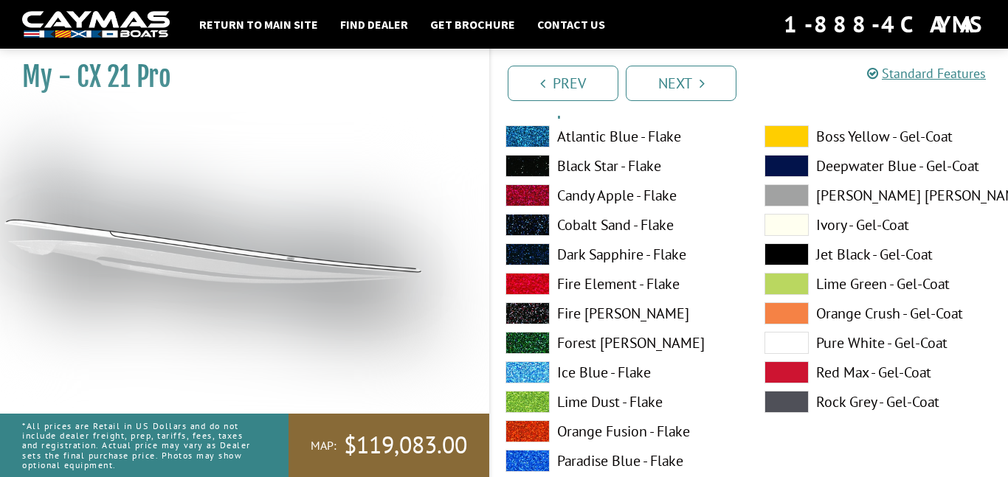
click at [780, 337] on span at bounding box center [786, 343] width 44 height 22
click at [783, 256] on span at bounding box center [786, 254] width 44 height 22
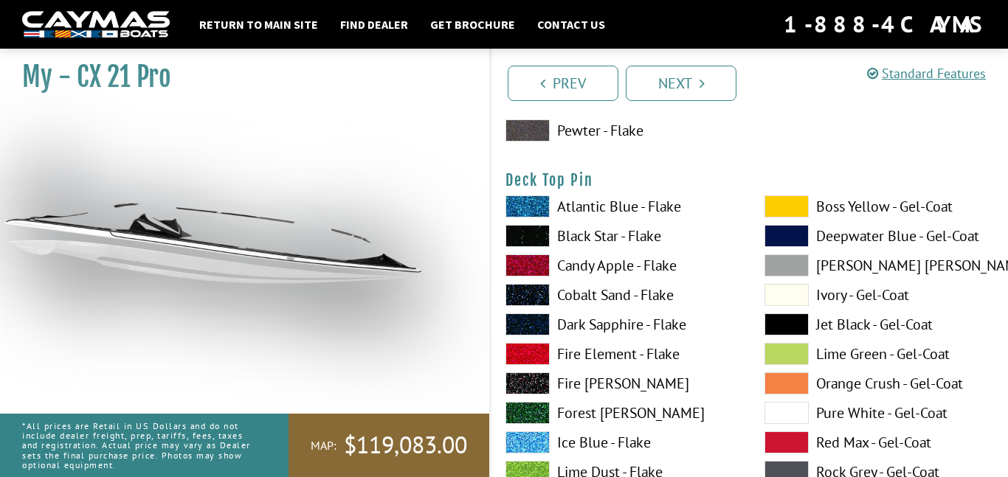
scroll to position [2501, 0]
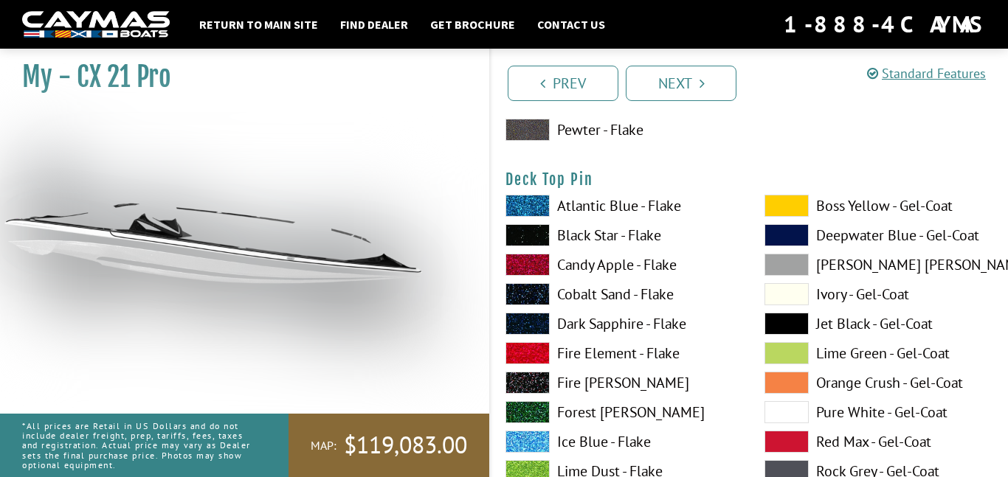
click at [782, 410] on span at bounding box center [786, 412] width 44 height 22
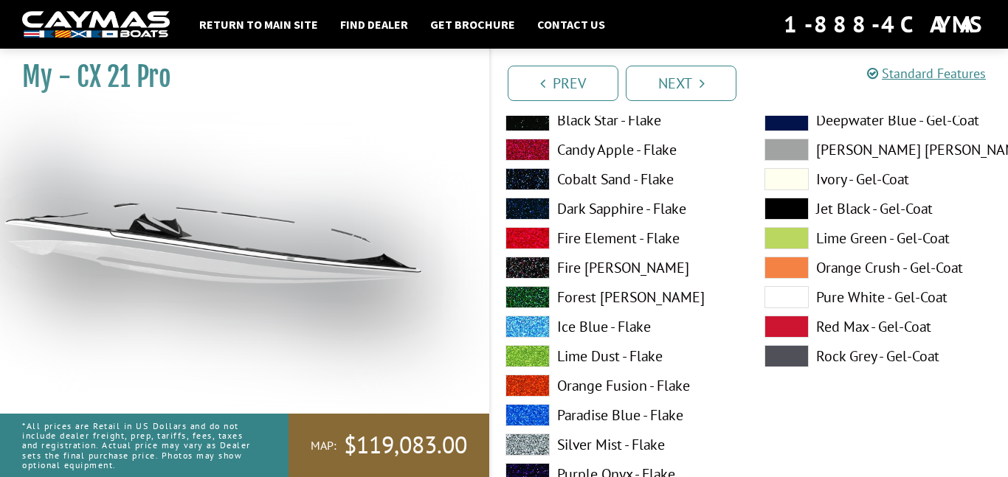
scroll to position [3234, 0]
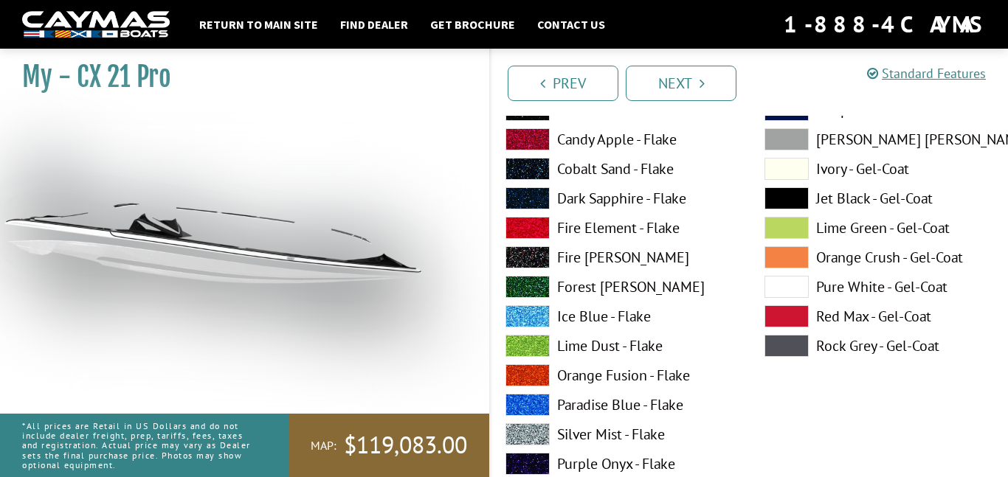
click at [784, 280] on span at bounding box center [786, 287] width 44 height 22
click at [800, 204] on span at bounding box center [786, 198] width 44 height 22
click at [798, 232] on span at bounding box center [786, 228] width 44 height 22
click at [798, 170] on span at bounding box center [786, 169] width 44 height 22
click at [777, 284] on span at bounding box center [786, 287] width 44 height 22
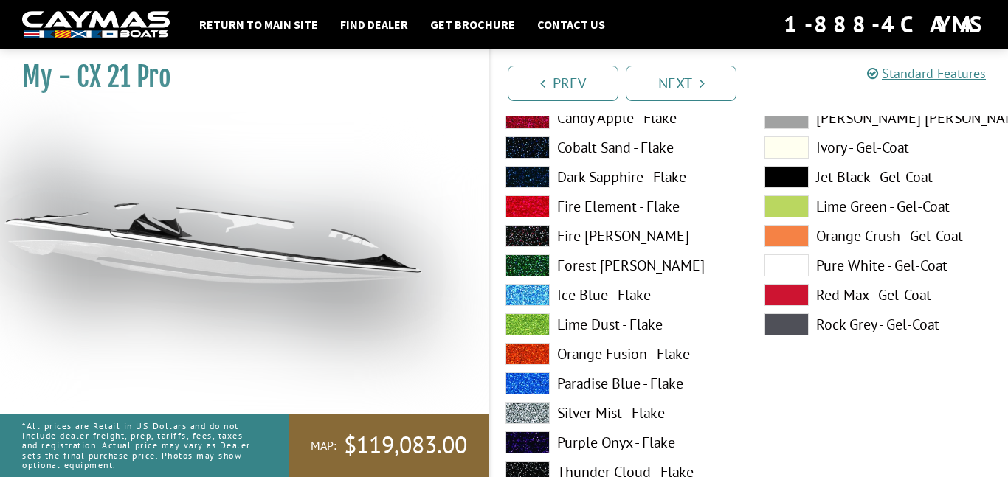
scroll to position [3872, 0]
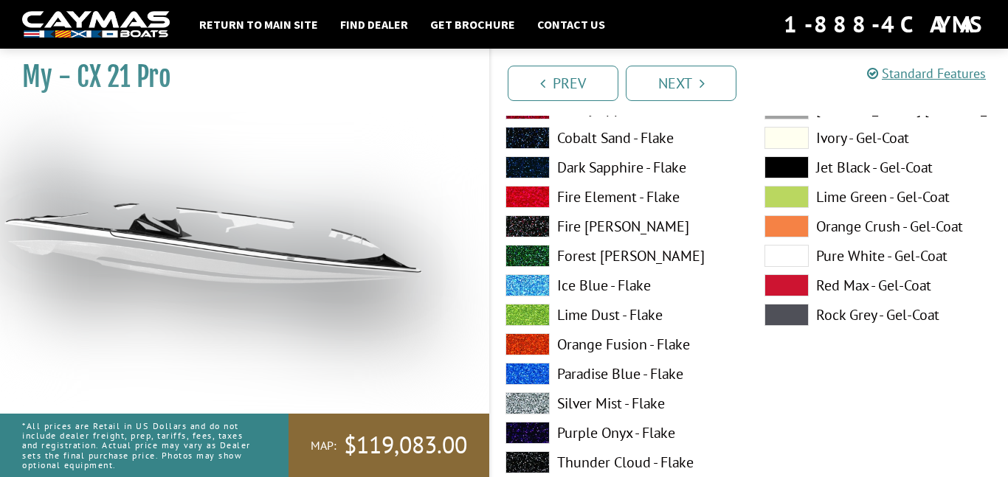
click at [786, 252] on span at bounding box center [786, 256] width 44 height 22
click at [794, 158] on span at bounding box center [786, 167] width 44 height 22
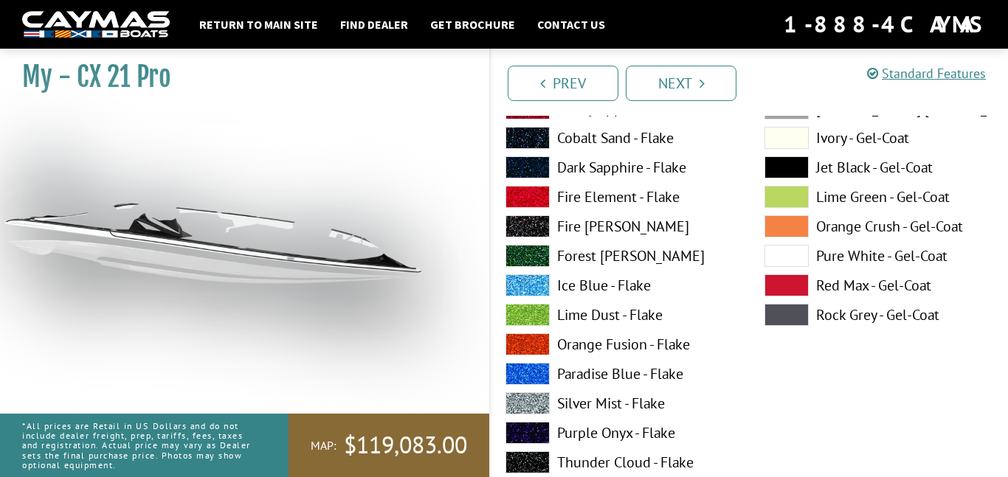
click at [794, 158] on span at bounding box center [786, 167] width 44 height 22
click at [796, 251] on span at bounding box center [786, 256] width 44 height 22
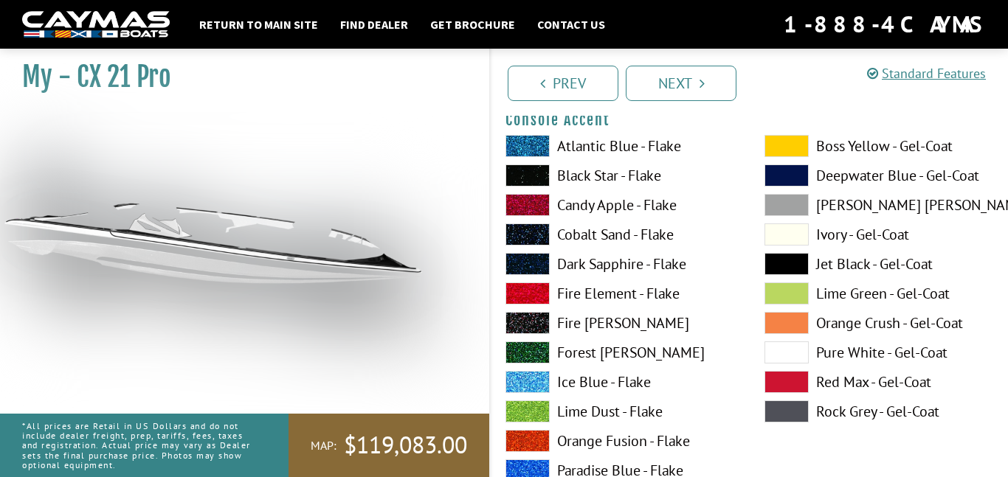
scroll to position [4384, 0]
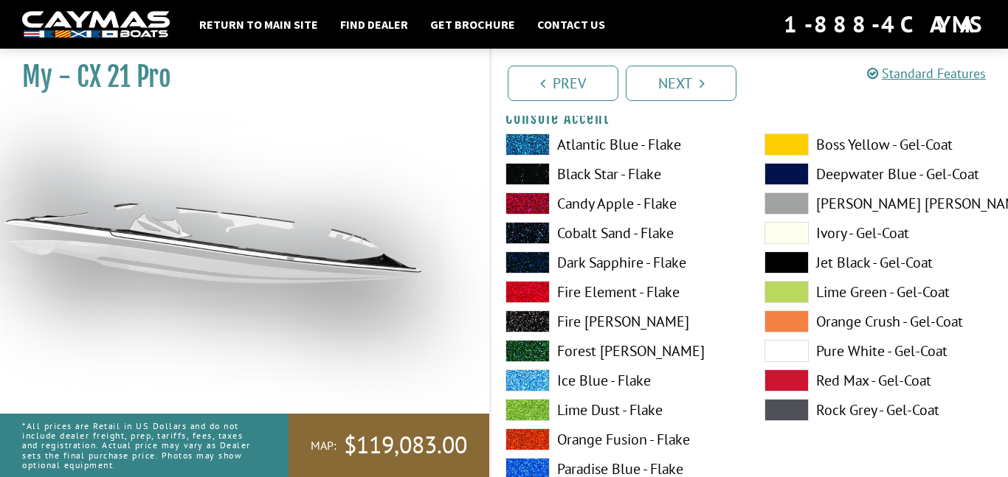
click at [786, 352] on span at bounding box center [786, 351] width 44 height 22
click at [788, 261] on span at bounding box center [786, 263] width 44 height 22
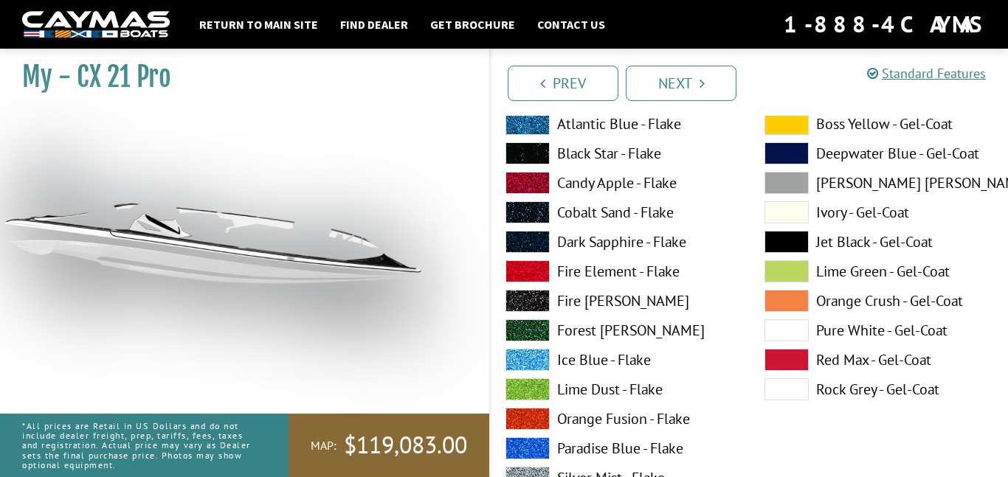
scroll to position [5035, 0]
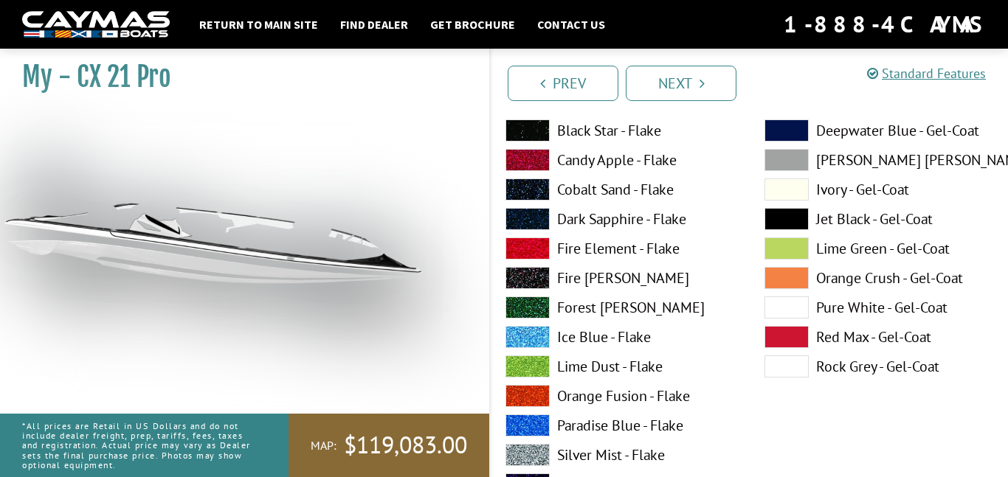
click at [792, 297] on span at bounding box center [786, 308] width 44 height 22
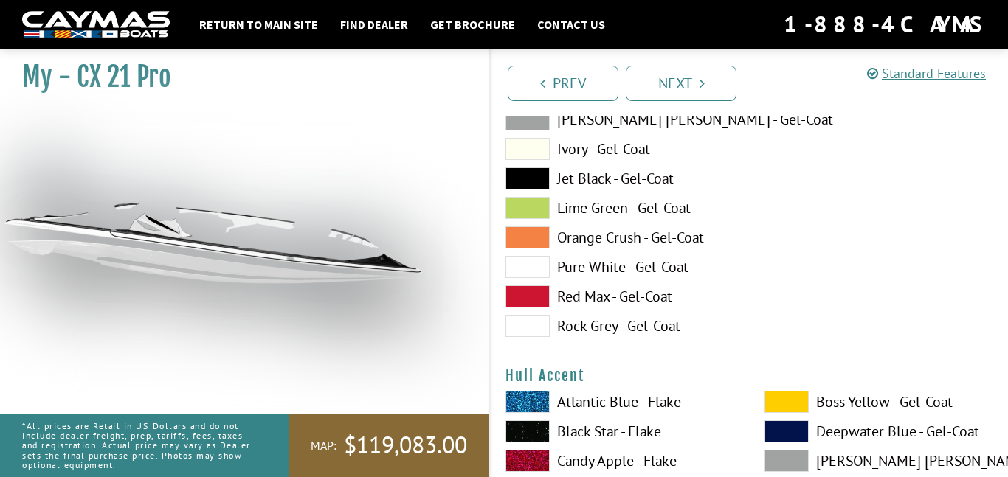
scroll to position [5697, 0]
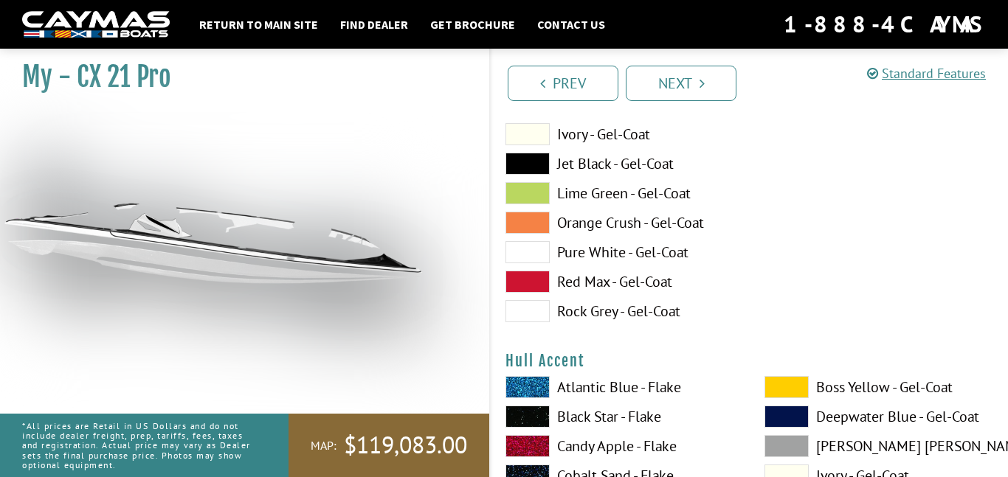
click at [516, 246] on span at bounding box center [527, 252] width 44 height 22
click at [533, 260] on span at bounding box center [527, 252] width 44 height 22
click at [533, 284] on span at bounding box center [527, 282] width 44 height 22
click at [532, 161] on span at bounding box center [527, 164] width 44 height 22
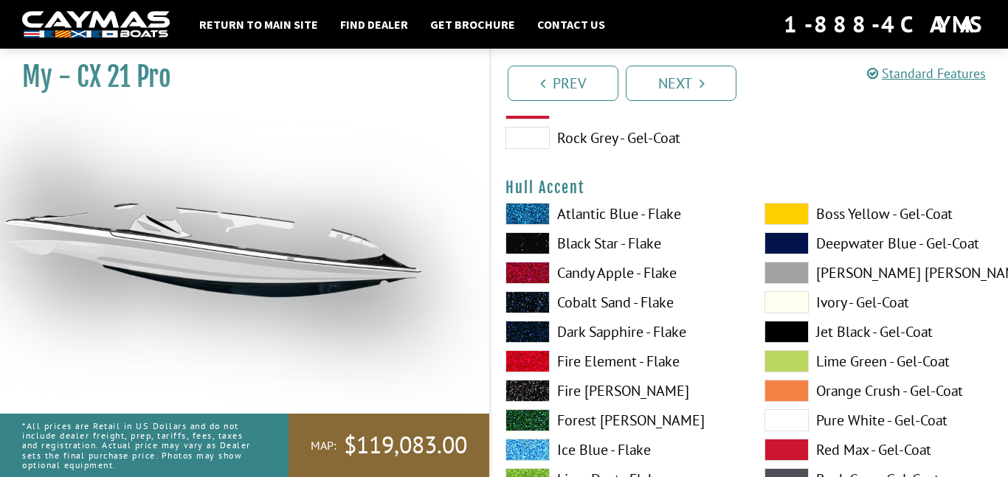
scroll to position [5878, 0]
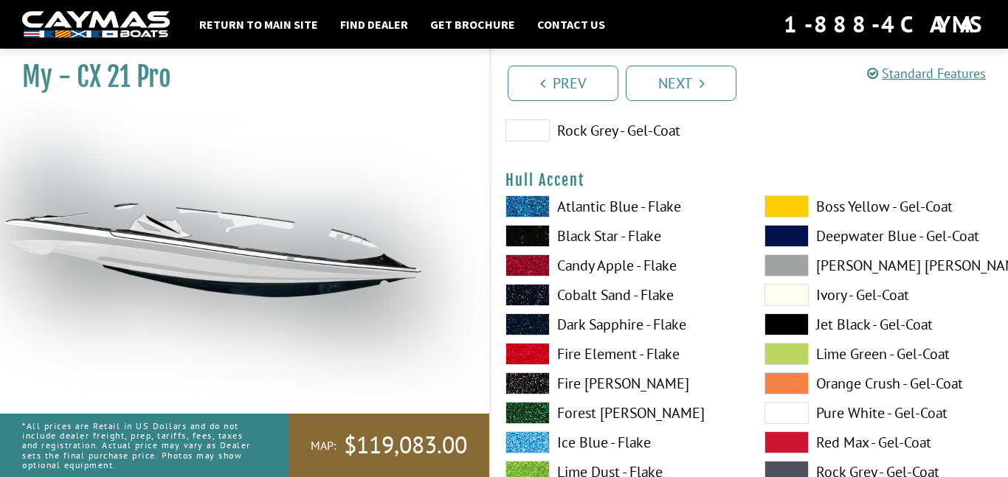
click at [772, 330] on span at bounding box center [786, 325] width 44 height 22
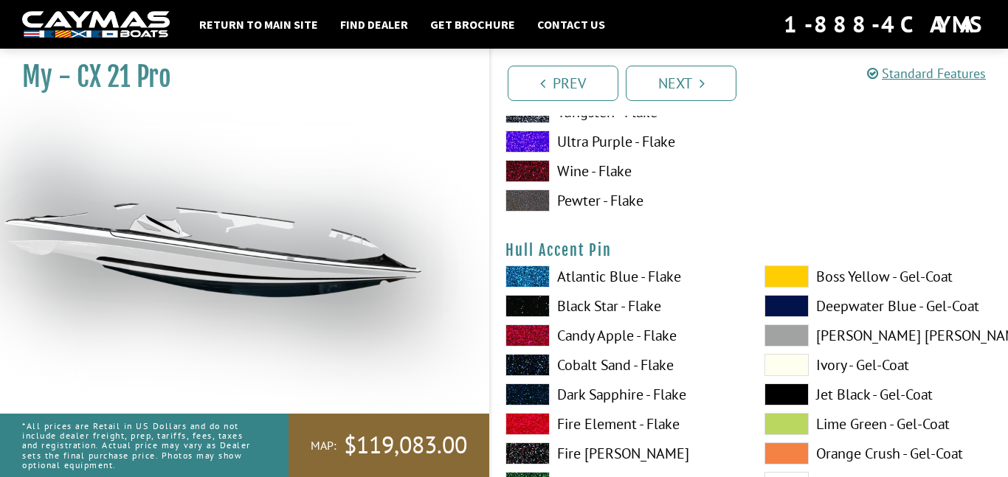
scroll to position [6493, 0]
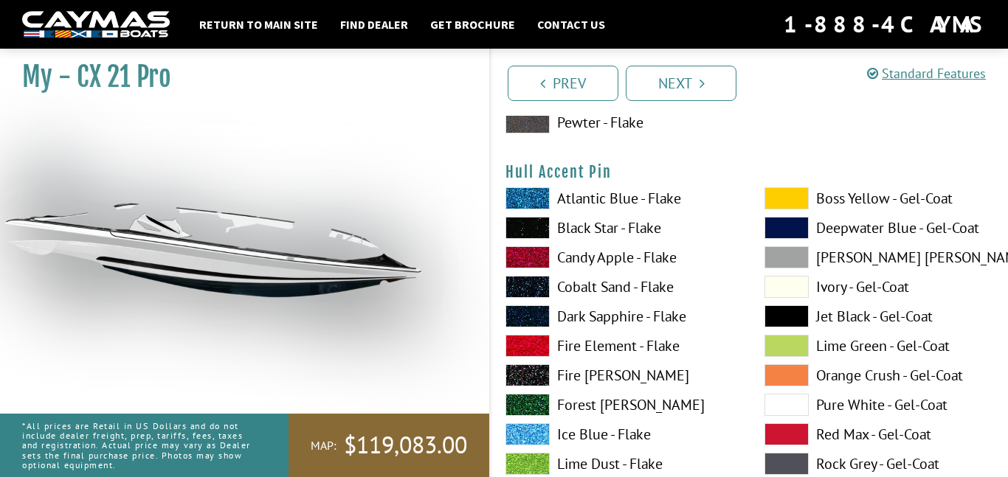
click at [779, 319] on span at bounding box center [786, 316] width 44 height 22
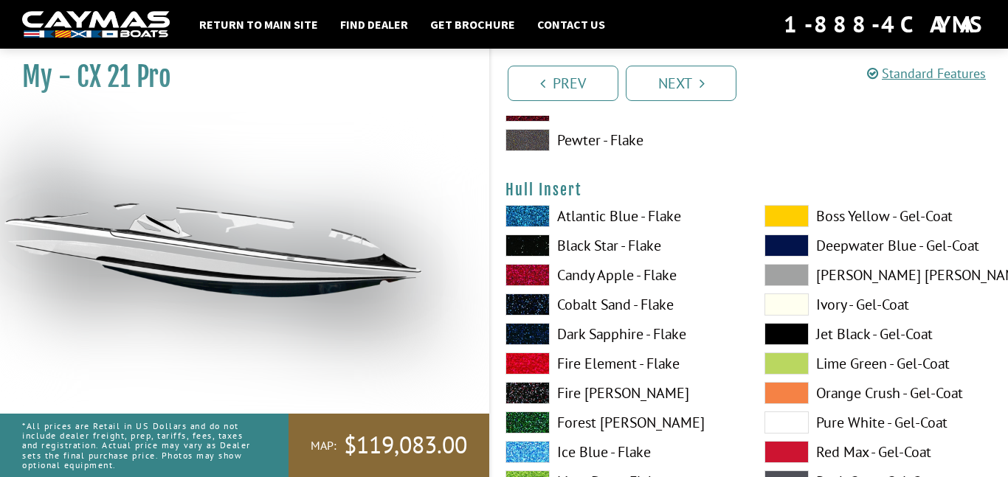
scroll to position [7083, 0]
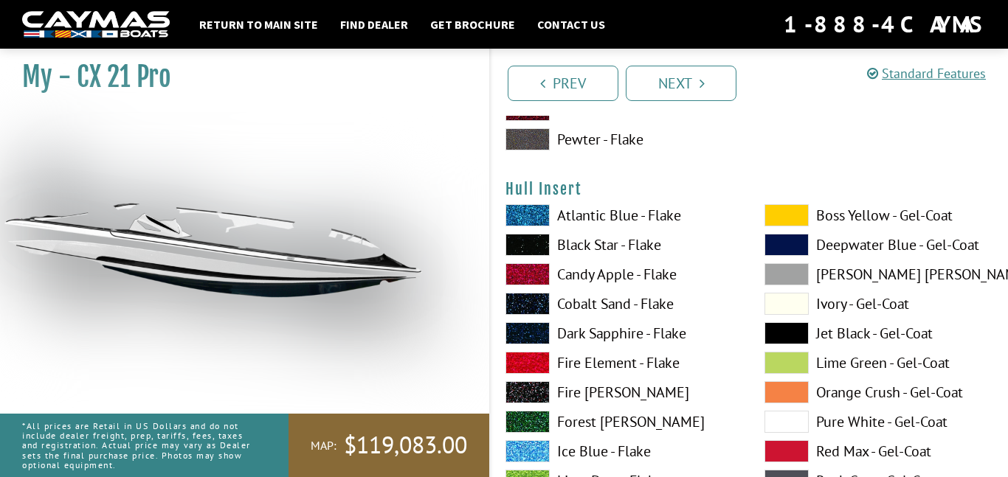
click at [780, 330] on span at bounding box center [786, 333] width 44 height 22
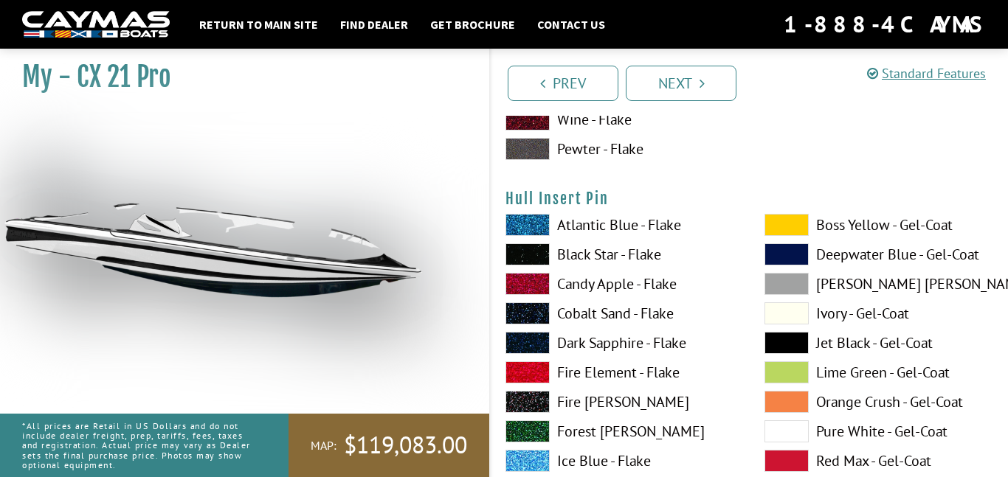
scroll to position [7698, 0]
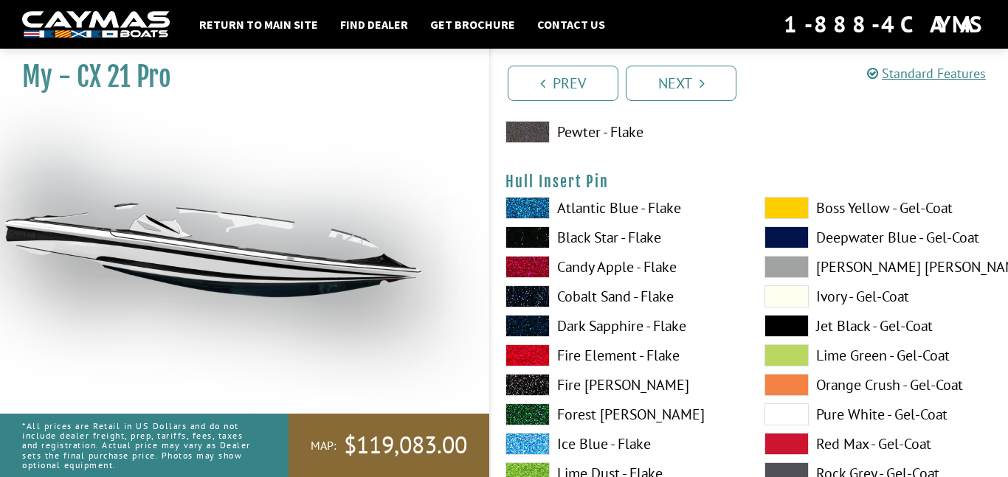
click at [792, 323] on span at bounding box center [786, 326] width 44 height 22
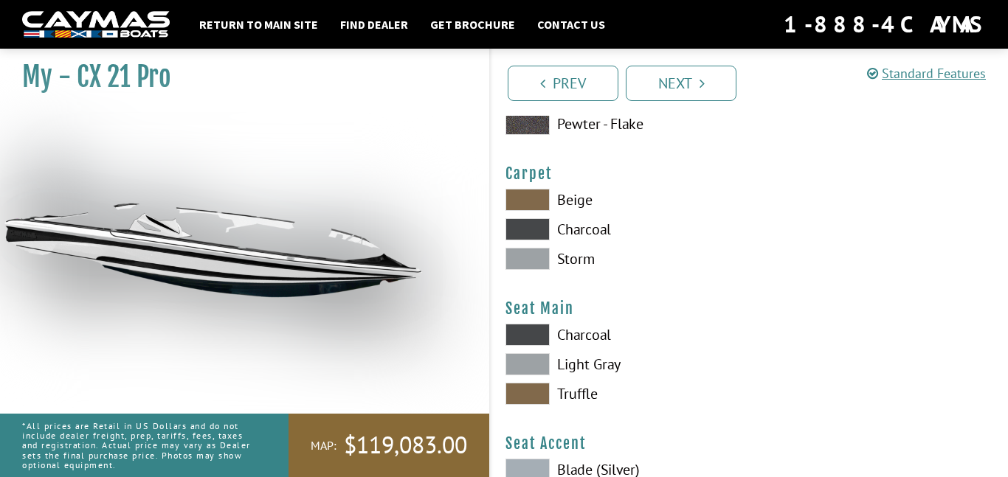
scroll to position [8314, 0]
click at [522, 193] on span at bounding box center [527, 198] width 44 height 22
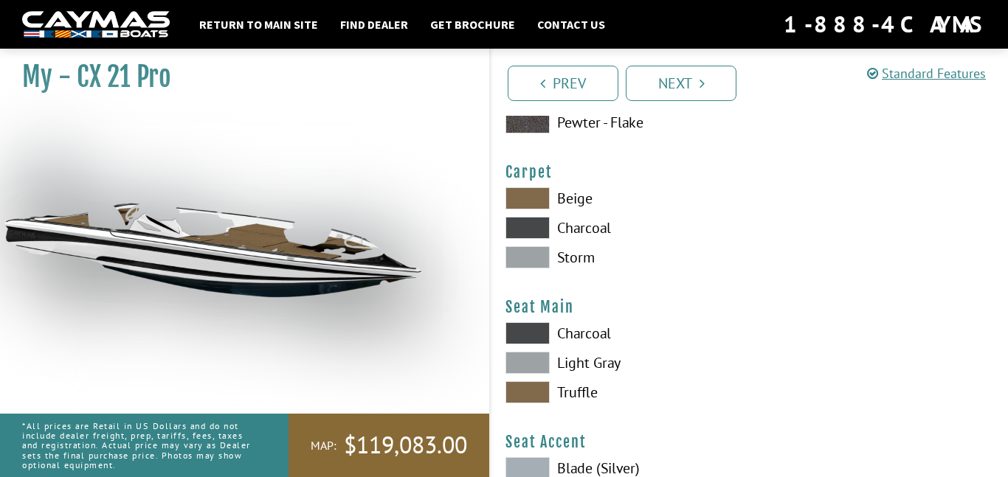
click at [533, 232] on span at bounding box center [527, 228] width 44 height 22
click at [524, 249] on span at bounding box center [527, 257] width 44 height 22
click at [522, 229] on span at bounding box center [527, 228] width 44 height 22
click at [524, 250] on span at bounding box center [527, 257] width 44 height 22
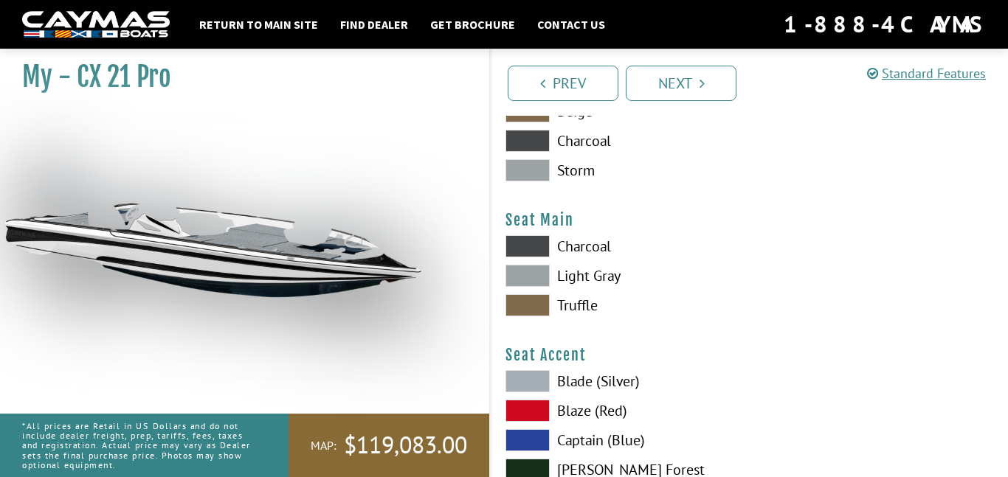
scroll to position [8406, 0]
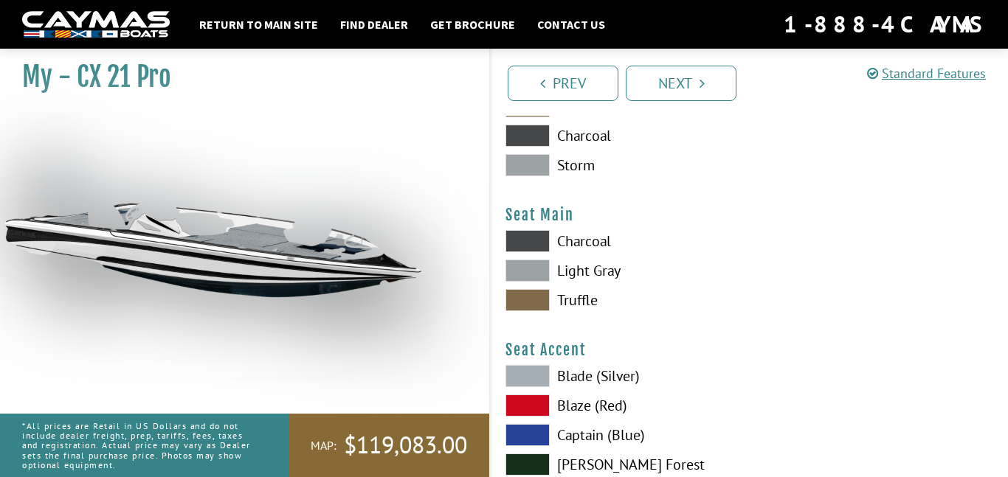
click at [528, 302] on span at bounding box center [527, 300] width 44 height 22
click at [530, 277] on span at bounding box center [527, 271] width 44 height 22
click at [530, 237] on span at bounding box center [527, 241] width 44 height 22
click at [536, 129] on span at bounding box center [527, 136] width 44 height 22
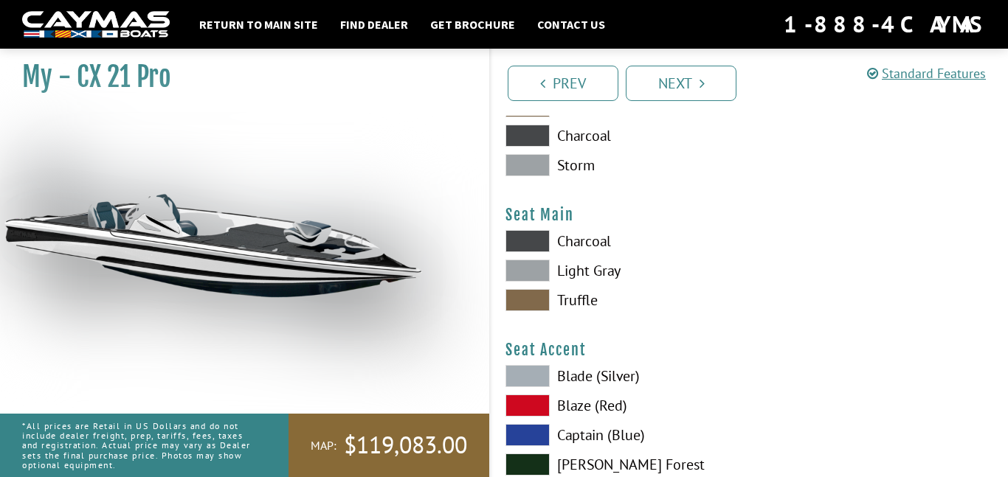
click at [540, 173] on span at bounding box center [527, 165] width 44 height 22
click at [533, 297] on span at bounding box center [527, 300] width 44 height 22
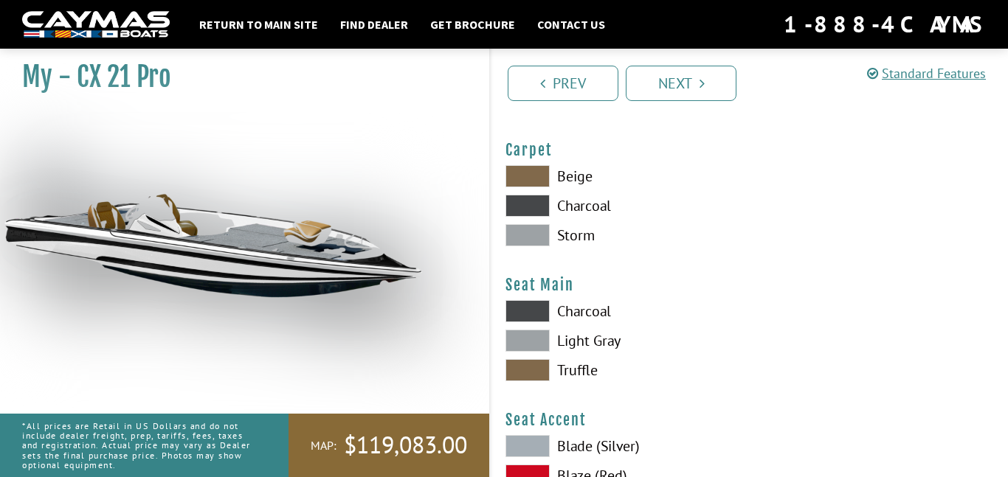
scroll to position [8329, 0]
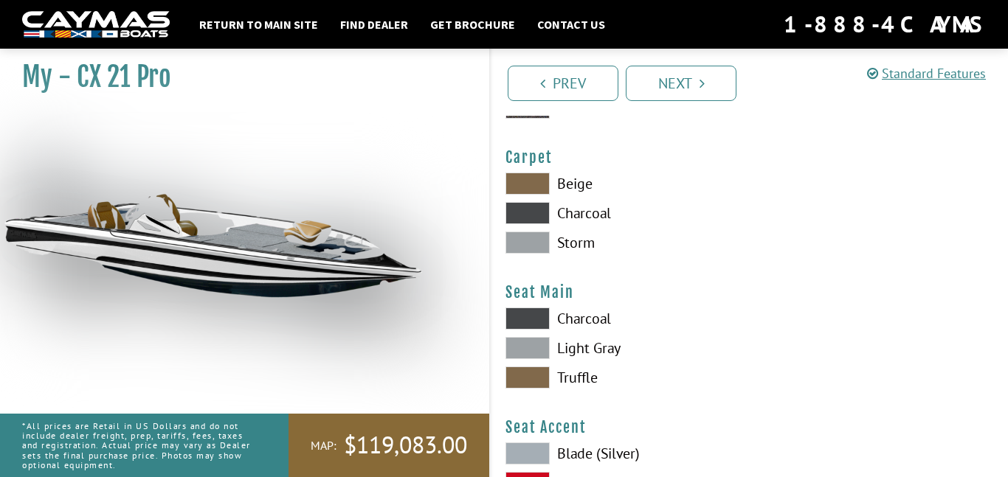
click at [536, 184] on span at bounding box center [527, 184] width 44 height 22
click at [543, 218] on span at bounding box center [527, 213] width 44 height 22
click at [543, 248] on span at bounding box center [527, 243] width 44 height 22
click at [522, 345] on span at bounding box center [527, 348] width 44 height 22
click at [522, 318] on span at bounding box center [527, 319] width 44 height 22
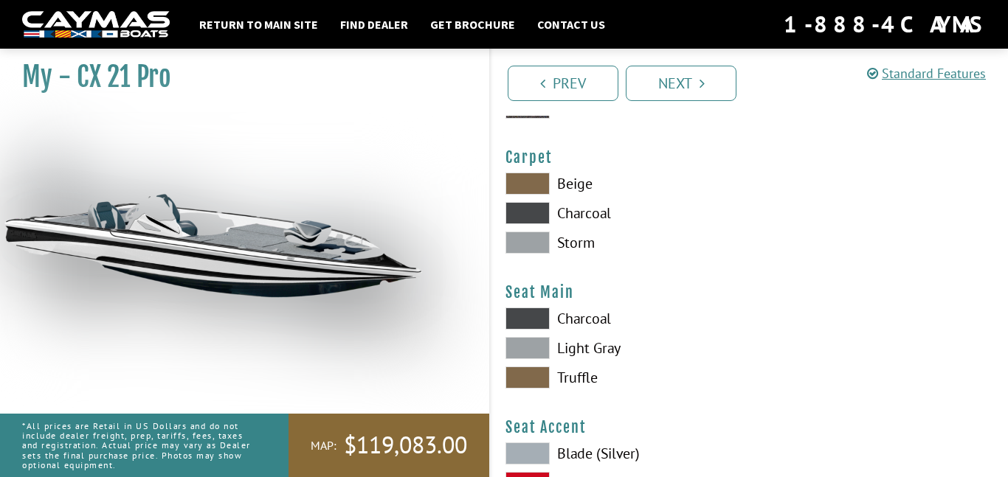
click at [523, 374] on span at bounding box center [527, 378] width 44 height 22
click at [530, 191] on span at bounding box center [527, 184] width 44 height 22
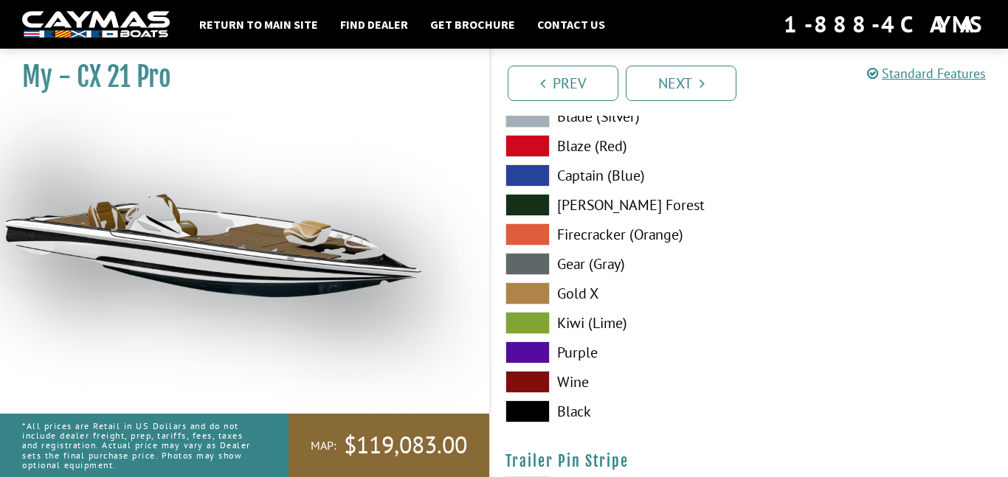
scroll to position [8689, 0]
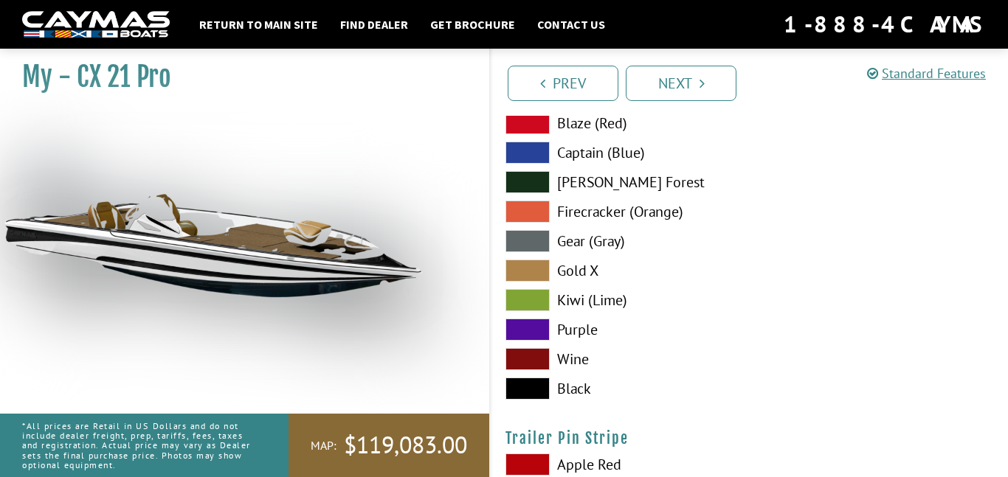
click at [524, 266] on span at bounding box center [527, 271] width 44 height 22
click at [527, 245] on span at bounding box center [527, 241] width 44 height 22
click at [529, 269] on span at bounding box center [527, 271] width 44 height 22
click at [524, 395] on span at bounding box center [527, 389] width 44 height 22
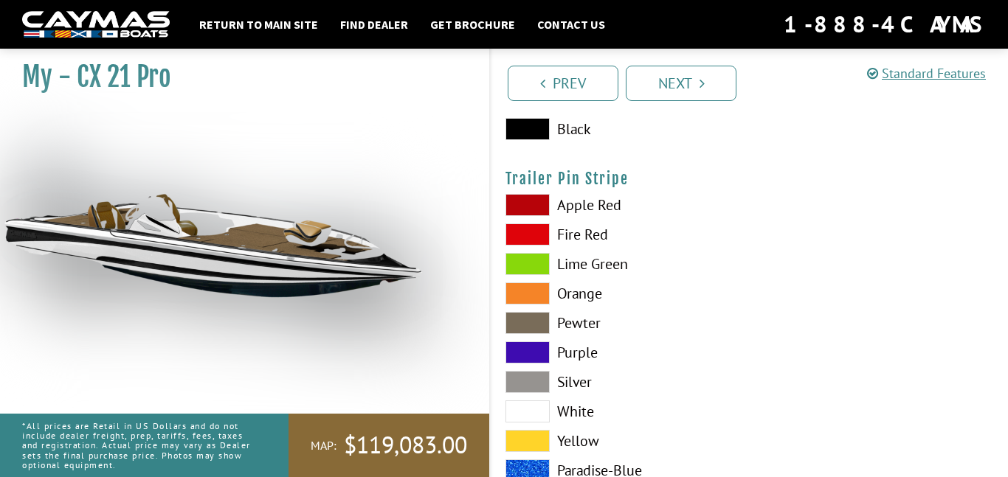
scroll to position [8983, 0]
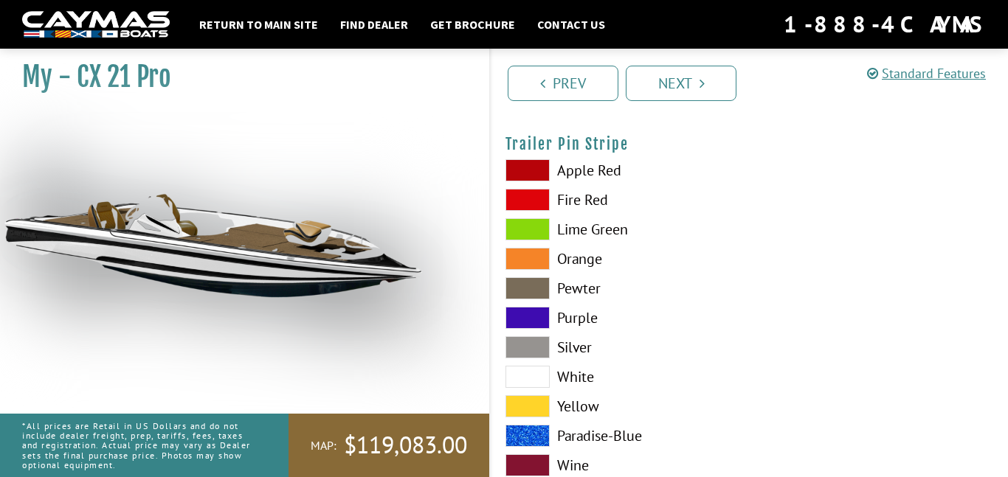
click at [530, 374] on span at bounding box center [527, 377] width 44 height 22
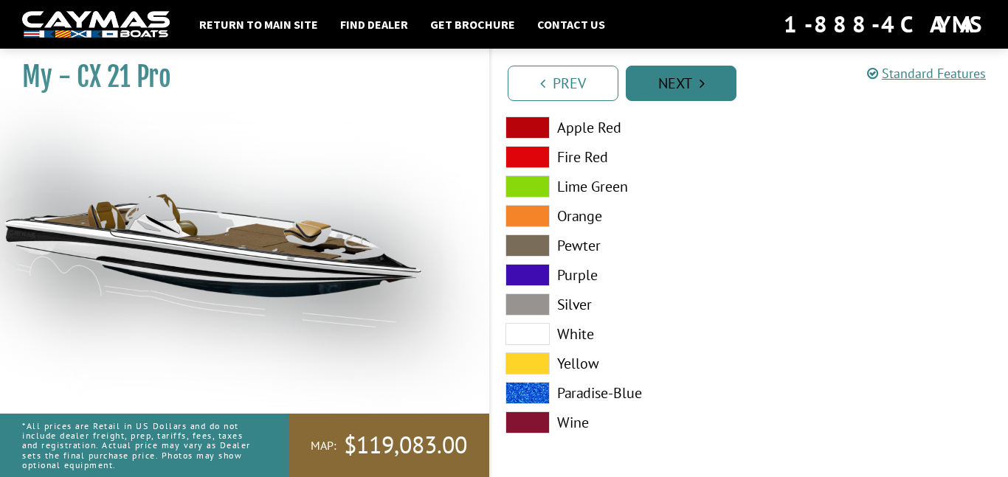
click at [686, 66] on link "Next" at bounding box center [681, 83] width 111 height 35
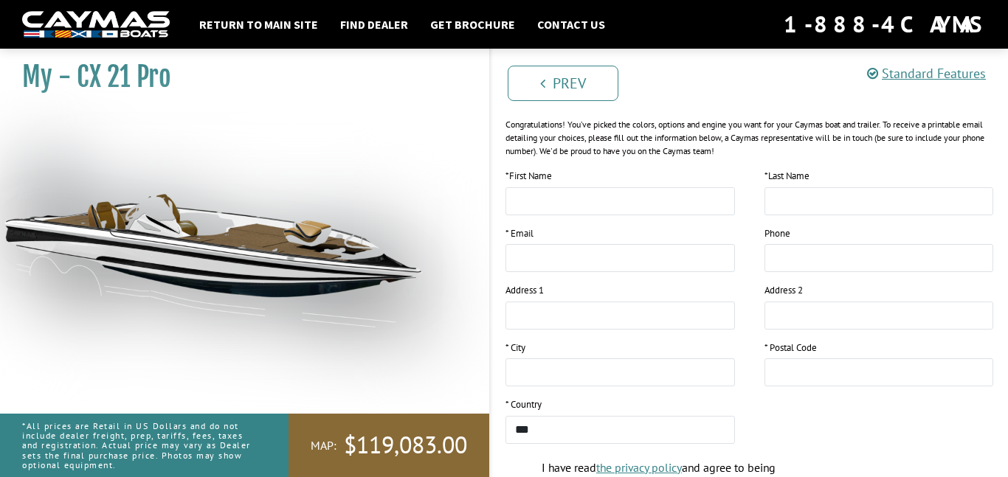
scroll to position [0, 0]
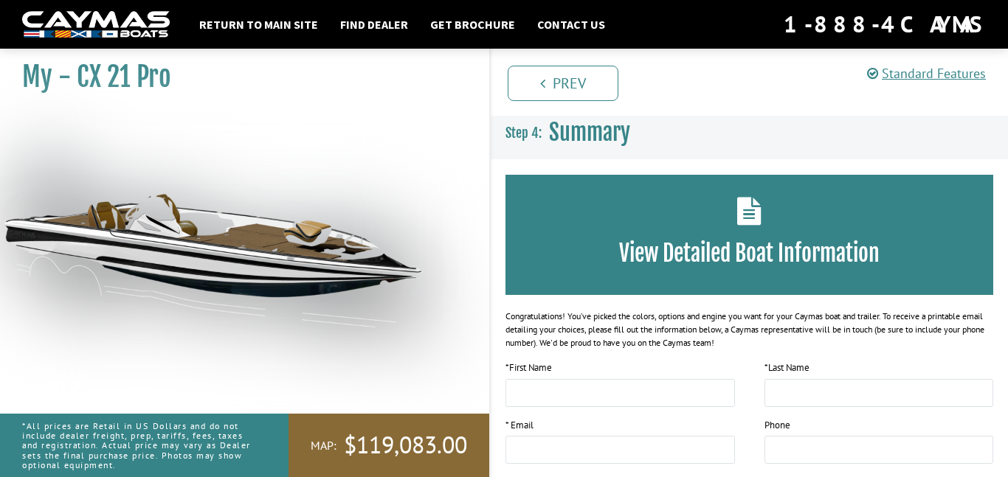
click at [192, 334] on img at bounding box center [221, 246] width 443 height 269
click at [104, 275] on img at bounding box center [221, 246] width 443 height 269
click at [55, 184] on img at bounding box center [221, 246] width 443 height 269
